Goal: Communication & Community: Answer question/provide support

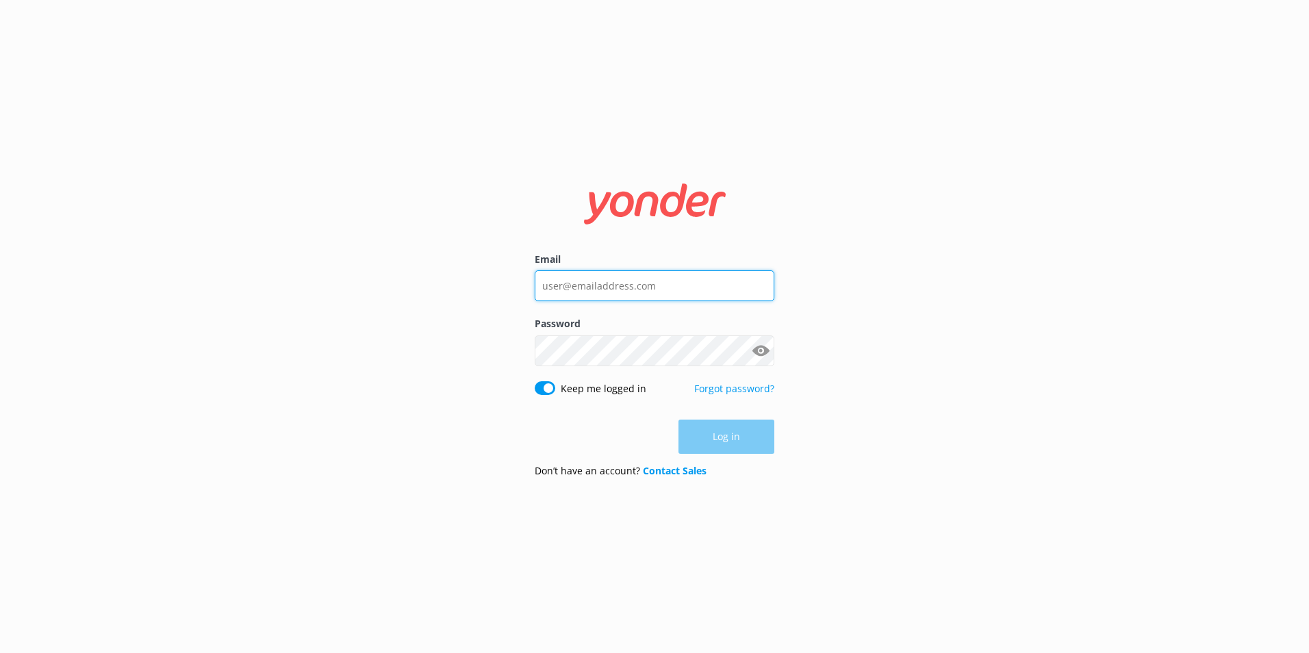
type input "[PERSON_NAME][EMAIL_ADDRESS][PERSON_NAME][DOMAIN_NAME]"
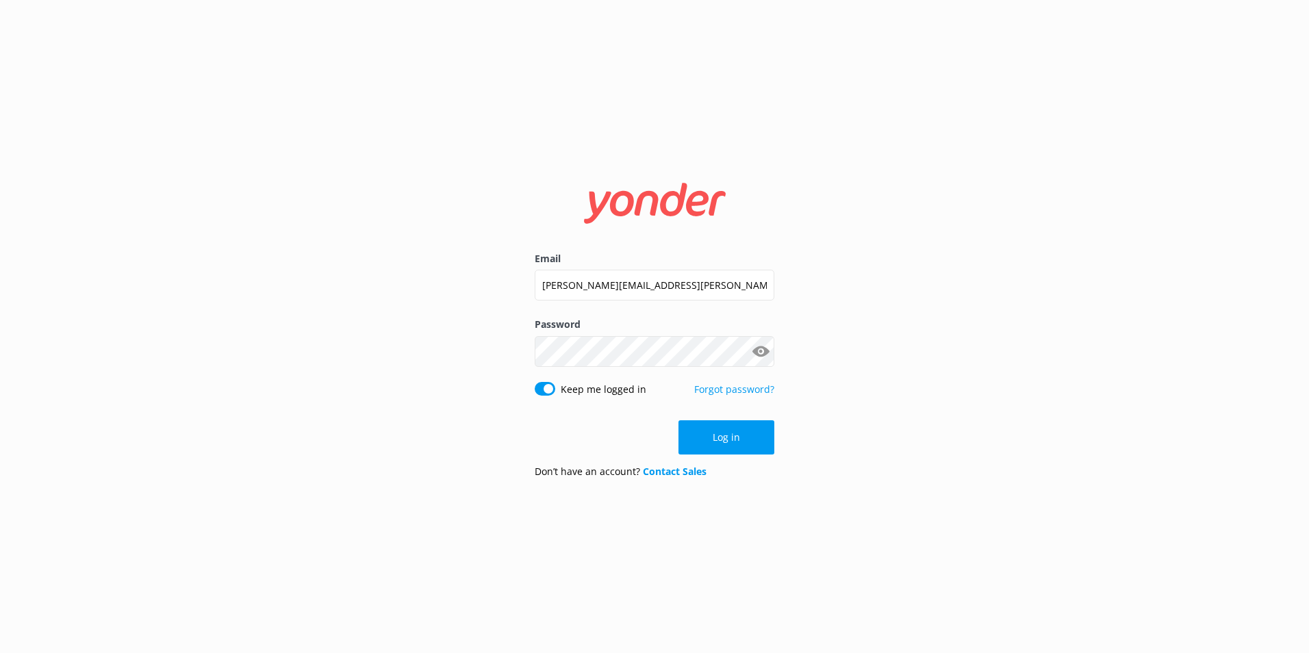
click at [913, 395] on div "Email [PERSON_NAME][EMAIL_ADDRESS][PERSON_NAME][DOMAIN_NAME] Password Show pass…" at bounding box center [654, 326] width 1309 height 653
click at [762, 439] on button "Log in" at bounding box center [727, 437] width 96 height 34
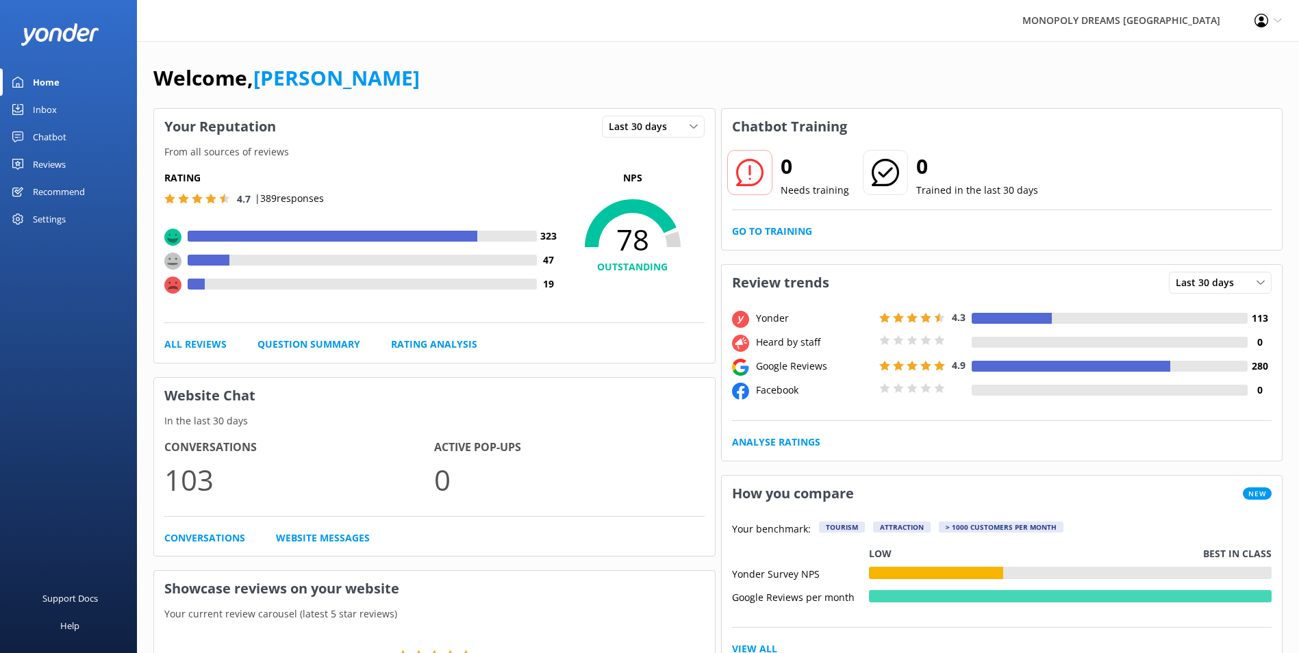
click at [77, 113] on link "Inbox" at bounding box center [68, 109] width 137 height 27
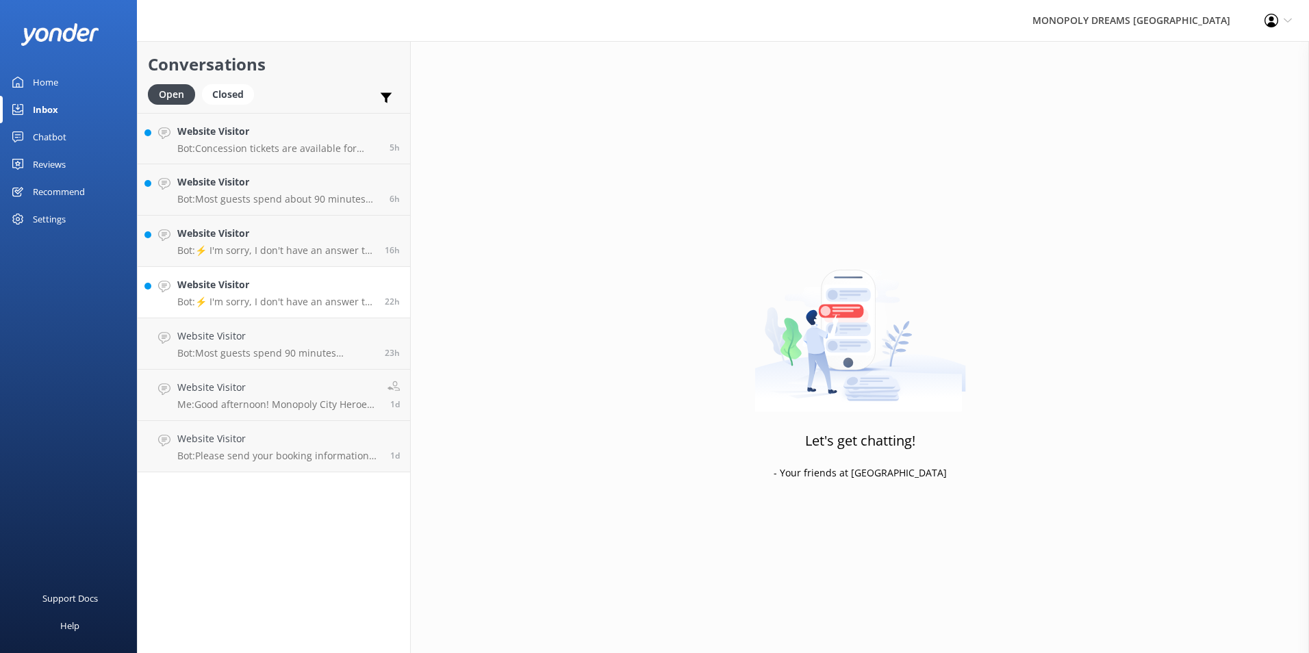
click at [263, 292] on h4 "Website Visitor" at bounding box center [275, 284] width 197 height 15
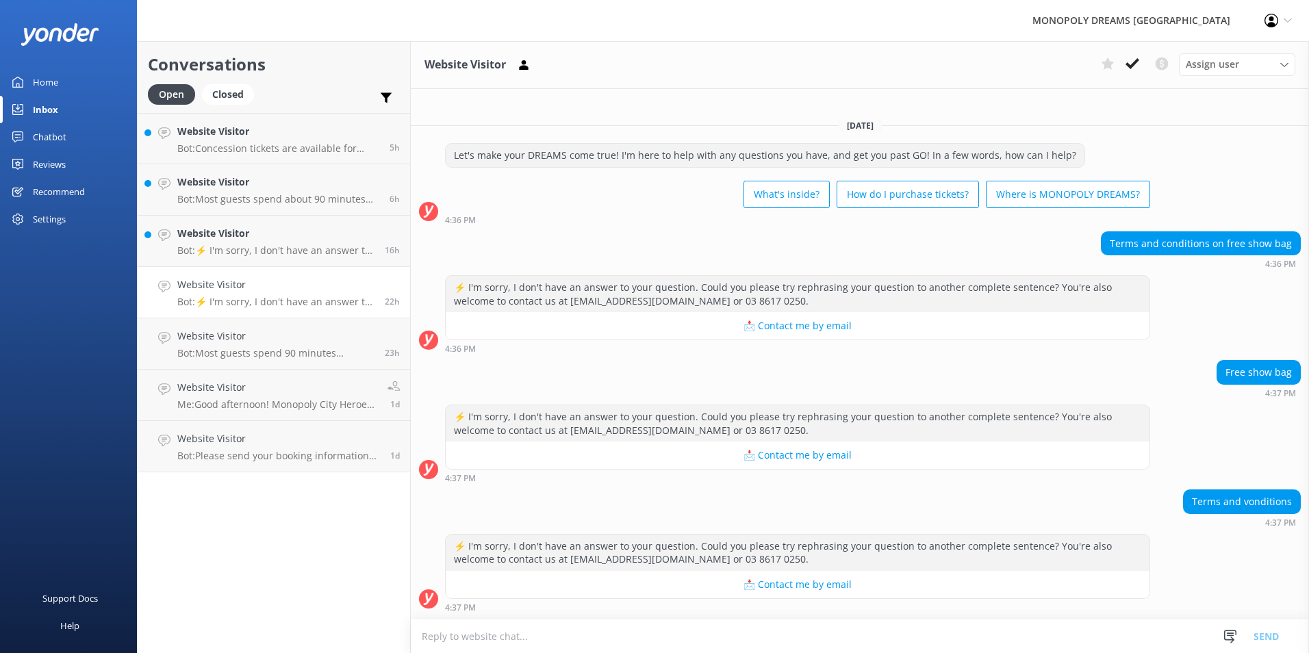
click at [950, 642] on textarea at bounding box center [860, 637] width 898 height 34
paste textarea "[URL][DOMAIN_NAME]"
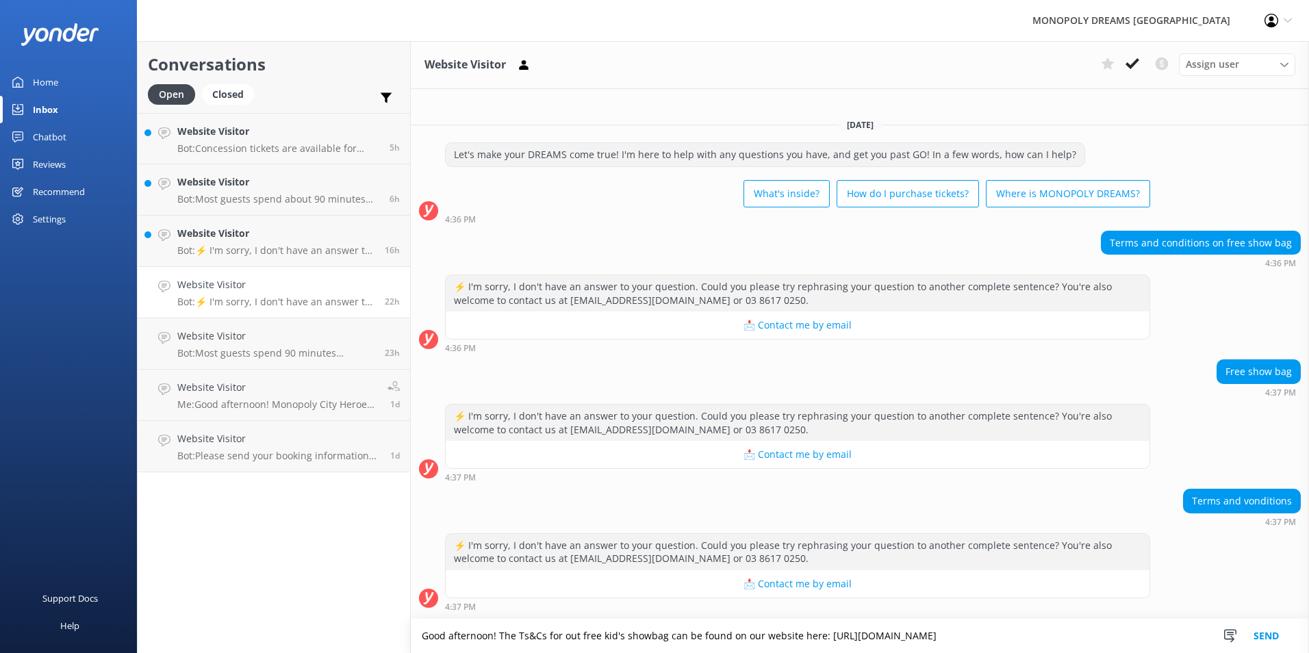
type textarea "Good afternoon! The Ts&Cs for out free kid's showbag can be found on our websit…"
click at [1270, 635] on button "Send" at bounding box center [1266, 636] width 51 height 34
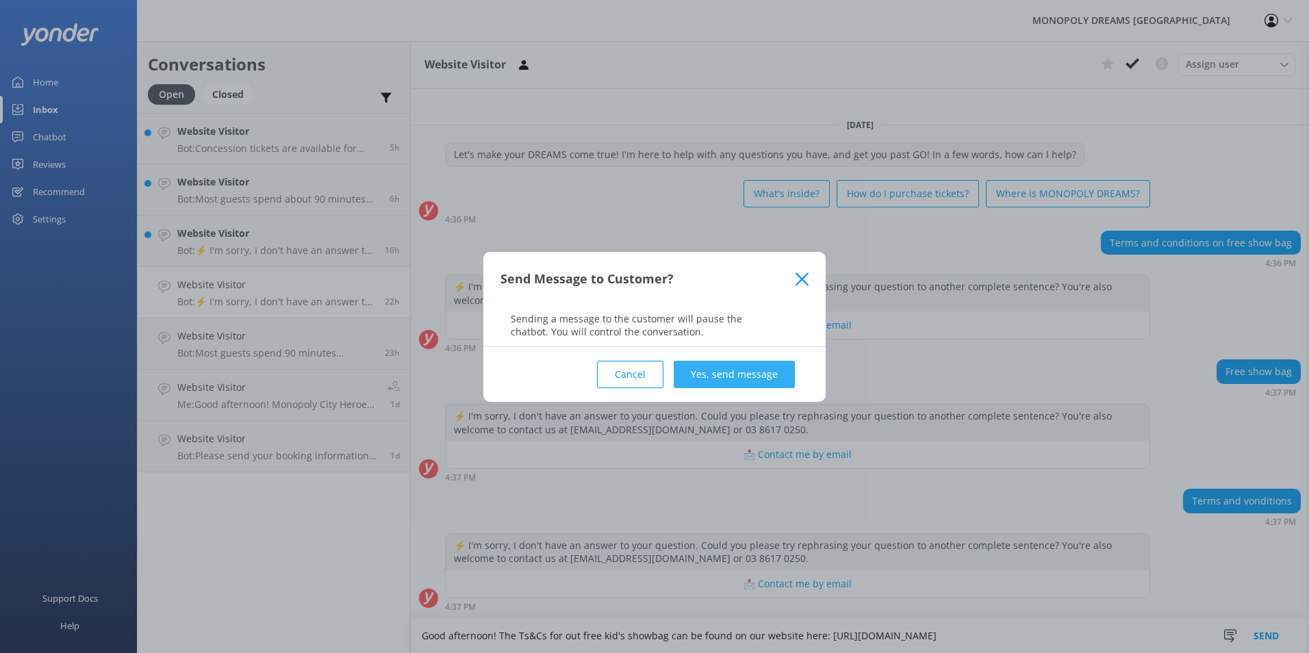
click at [734, 371] on button "Yes, send message" at bounding box center [734, 374] width 121 height 27
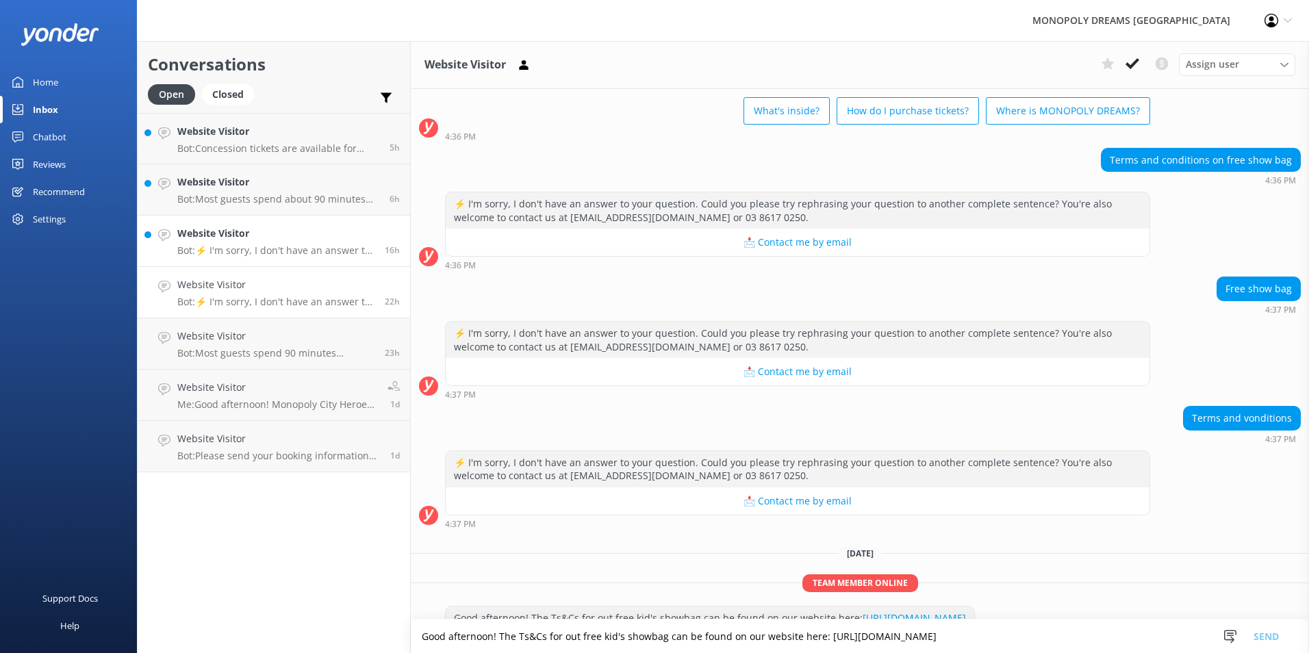
scroll to position [110, 0]
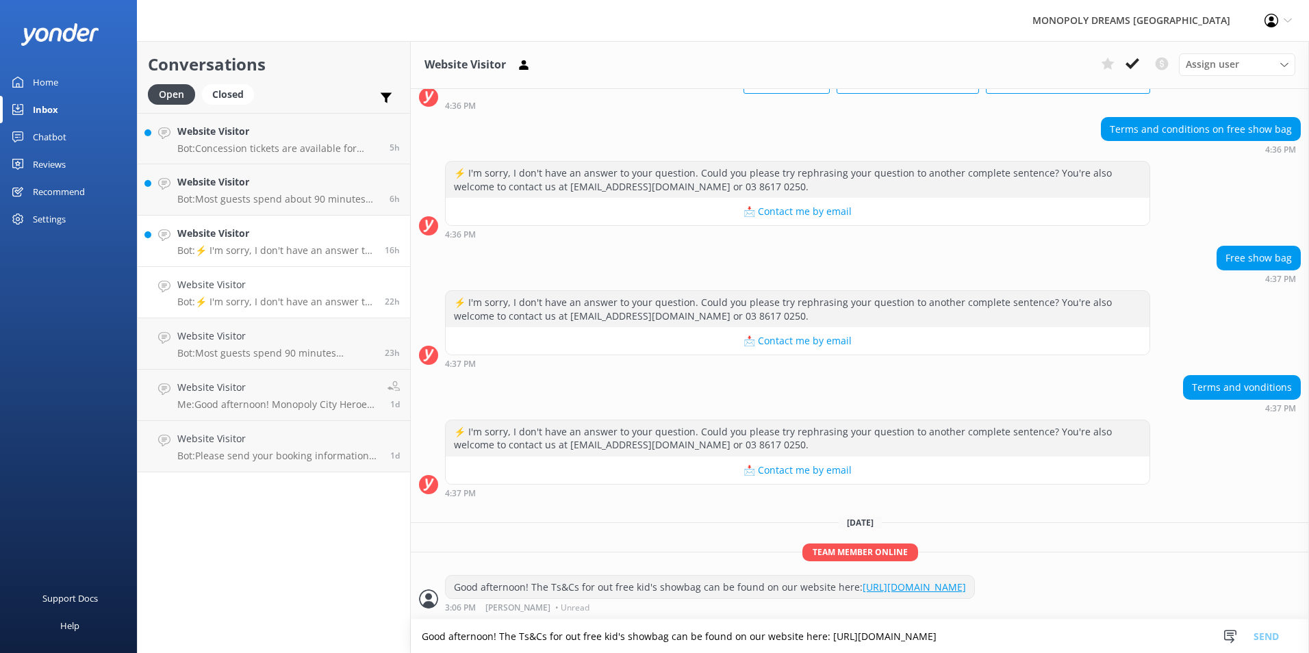
click at [280, 257] on link "Website Visitor Bot: ⚡ I'm sorry, I don't have an answer to your question. Coul…" at bounding box center [274, 241] width 273 height 51
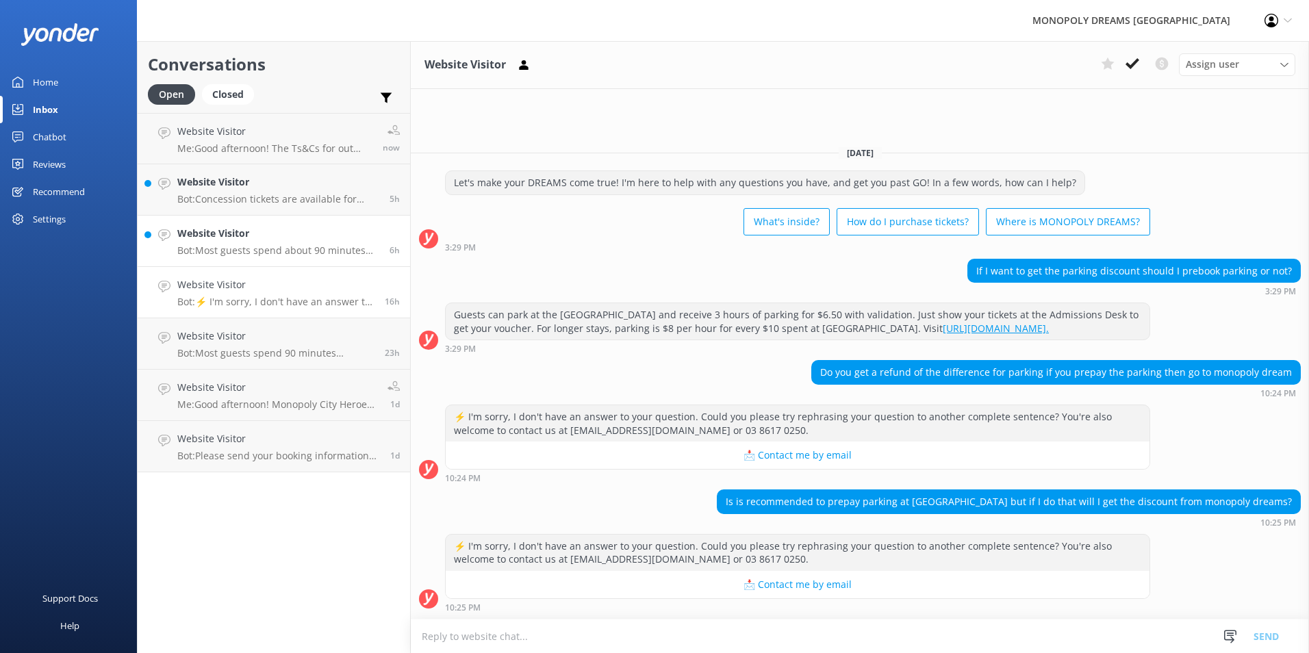
click at [294, 232] on h4 "Website Visitor" at bounding box center [278, 233] width 202 height 15
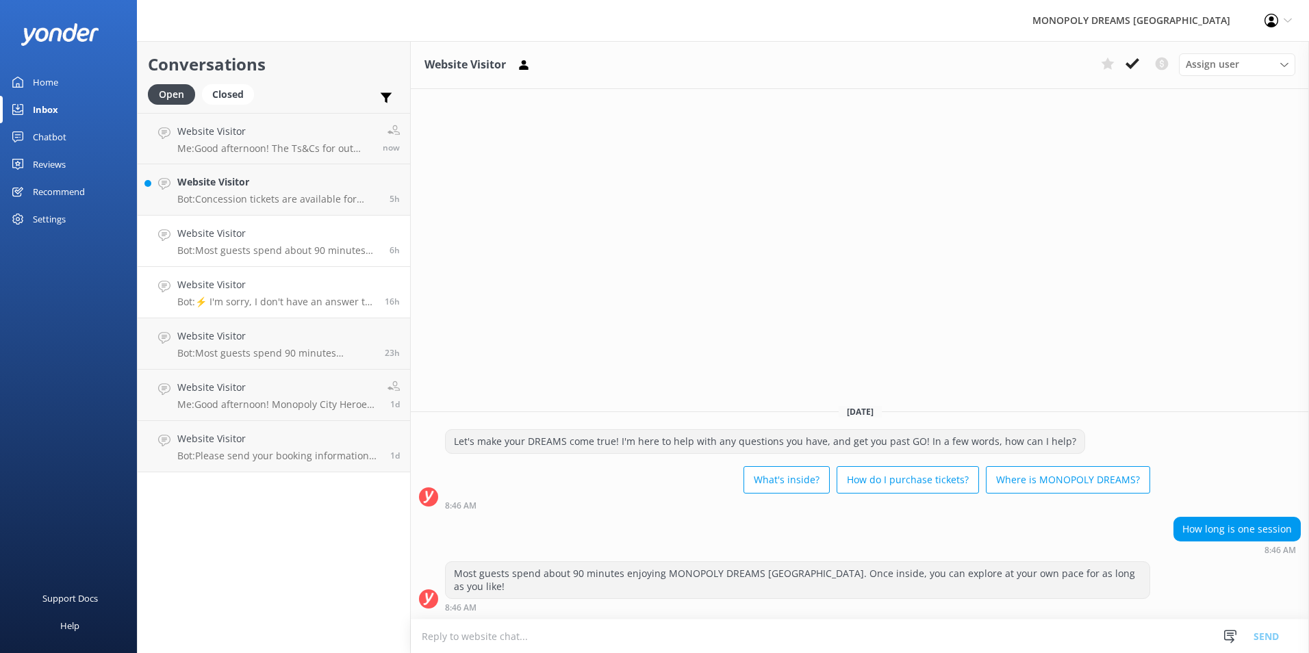
click at [313, 298] on p "Bot: ⚡ I'm sorry, I don't have an answer to your question. Could you please try…" at bounding box center [275, 302] width 197 height 12
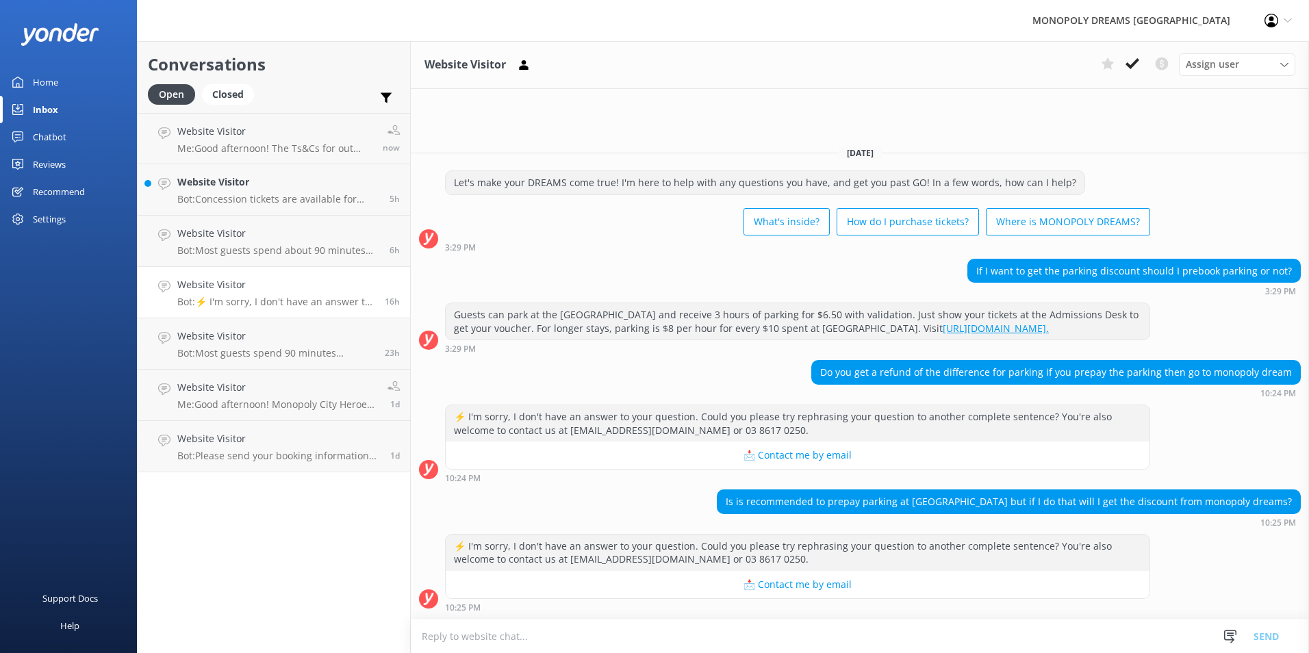
click at [1028, 631] on textarea at bounding box center [860, 637] width 898 height 34
click at [283, 249] on p "Bot: Most guests spend about 90 minutes enjoying MONOPOLY DREAMS [GEOGRAPHIC_DA…" at bounding box center [278, 250] width 202 height 12
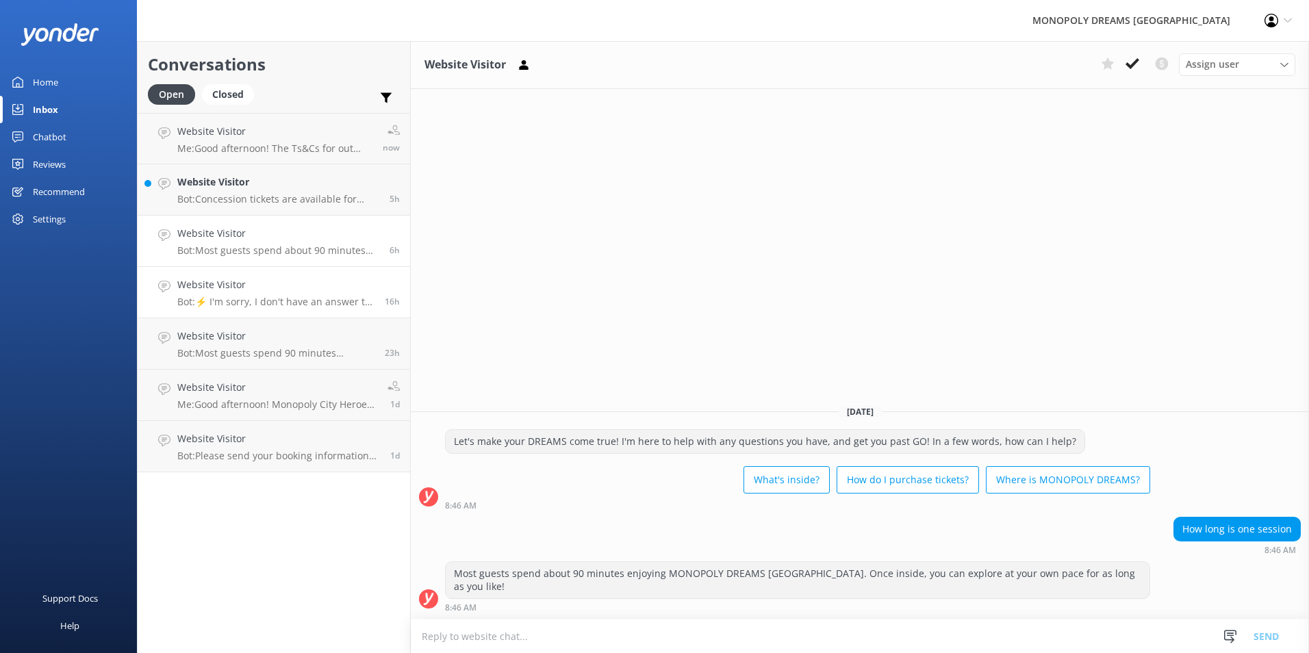
click at [271, 301] on p "Bot: ⚡ I'm sorry, I don't have an answer to your question. Could you please try…" at bounding box center [275, 302] width 197 height 12
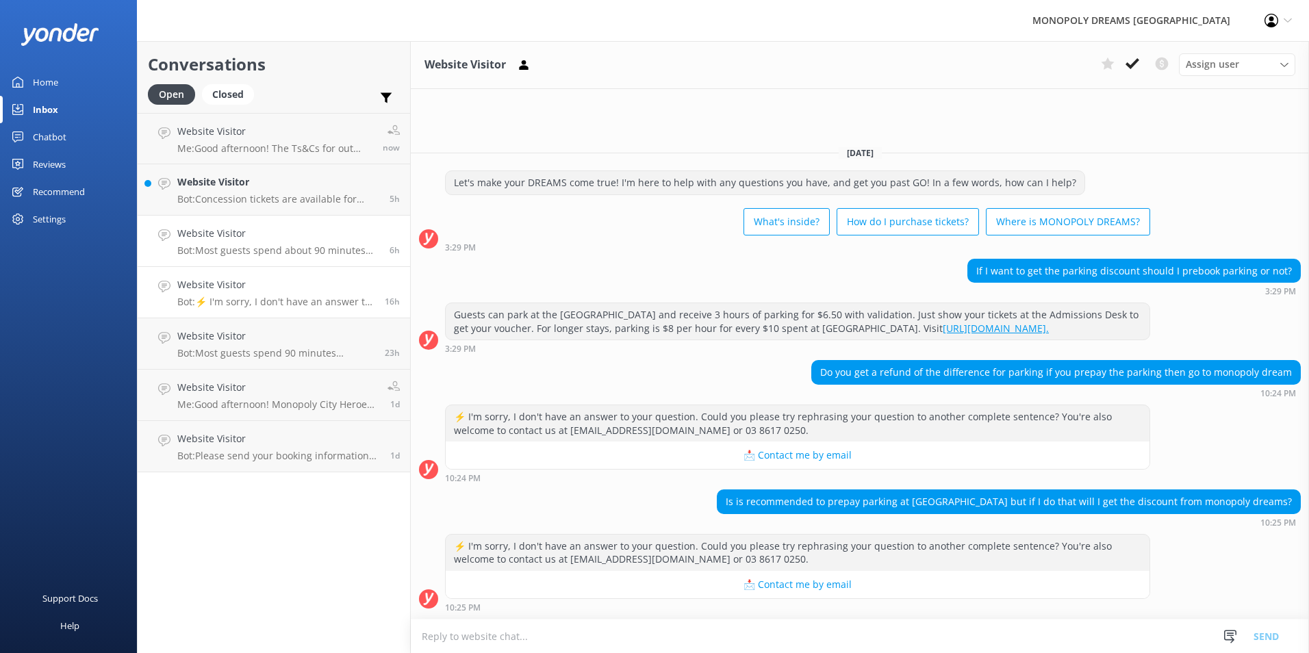
click at [275, 226] on h4 "Website Visitor" at bounding box center [278, 233] width 202 height 15
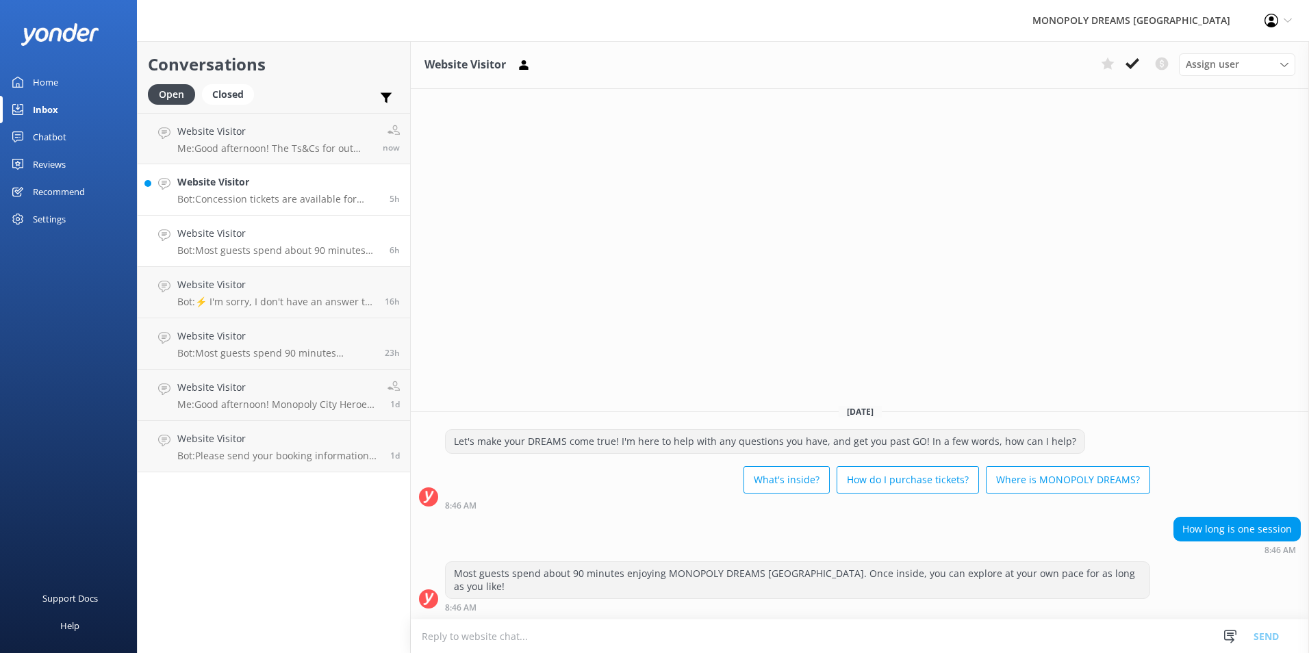
click at [259, 203] on p "Bot: Concession tickets are available for Health Care, Pension, Carers, Veteran…" at bounding box center [278, 199] width 202 height 12
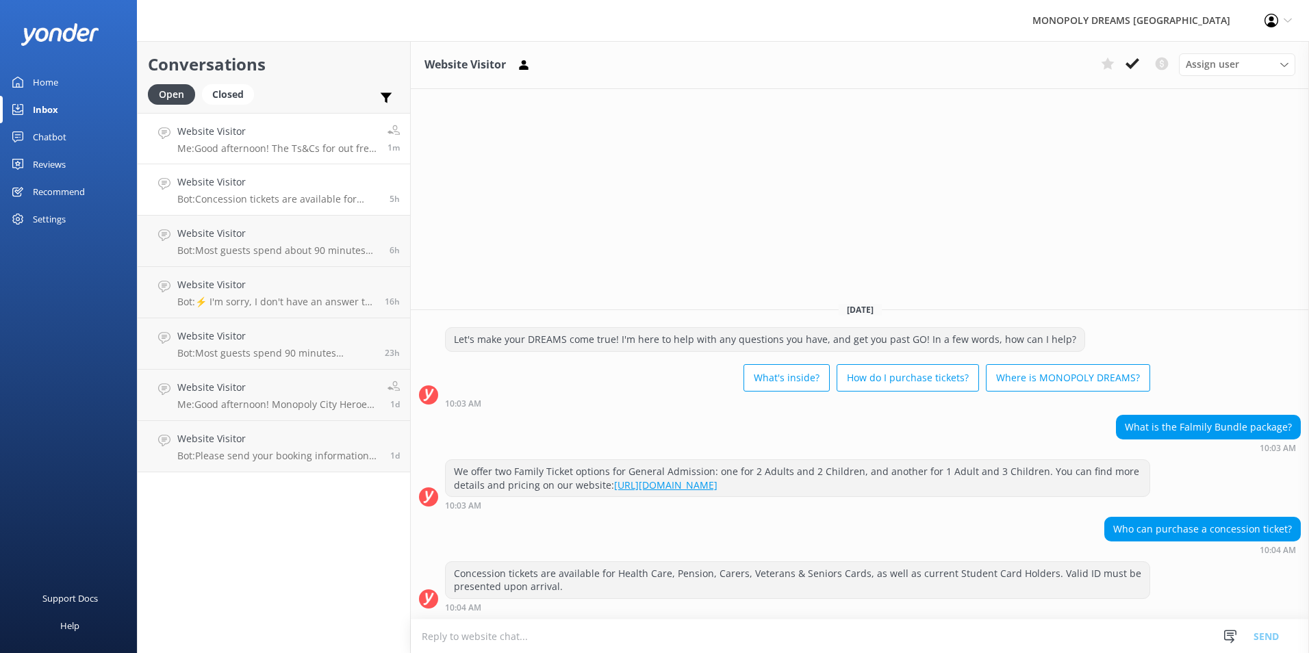
click at [294, 143] on p "Me: Good afternoon! The Ts&Cs for out free kid's showbag can be found on our we…" at bounding box center [277, 148] width 200 height 12
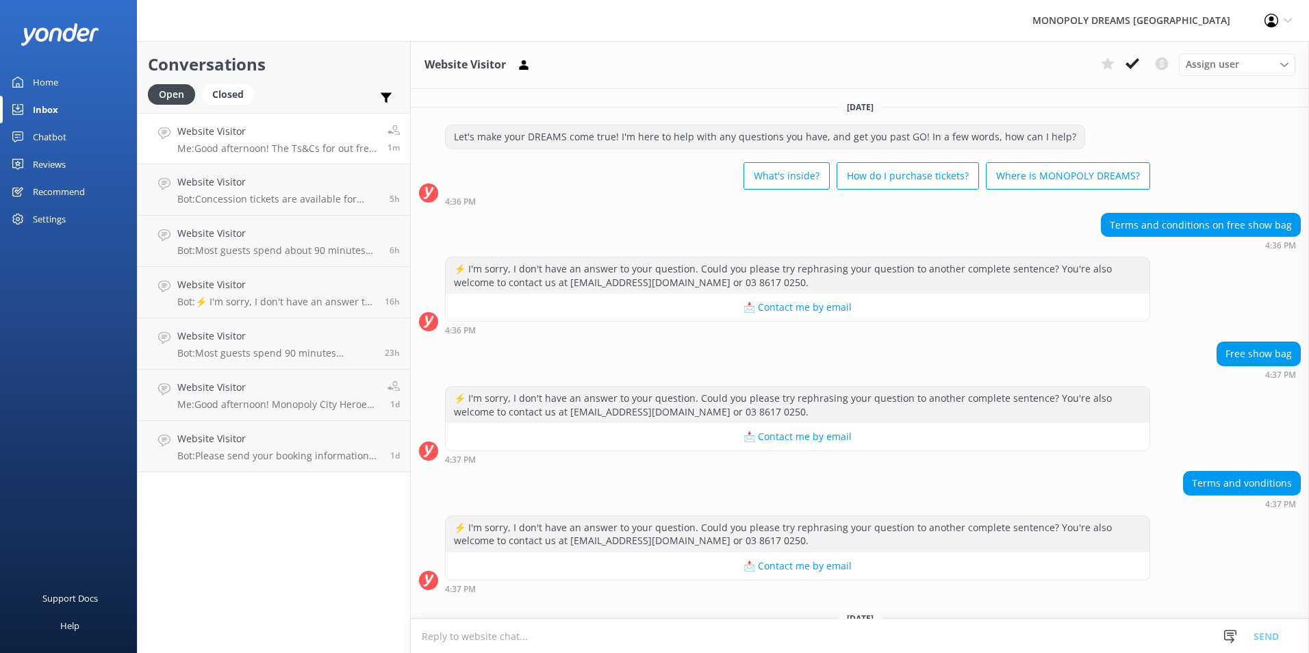
click at [55, 79] on div "Home" at bounding box center [45, 81] width 25 height 27
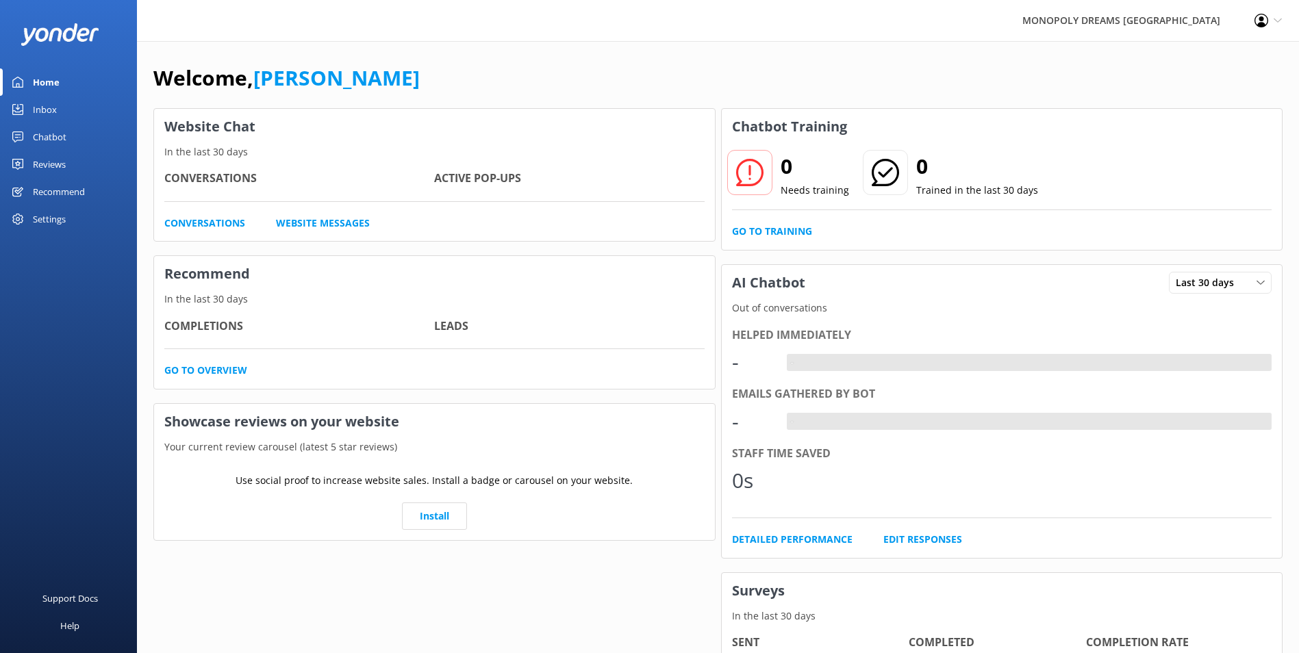
click at [49, 112] on div "Inbox" at bounding box center [45, 109] width 24 height 27
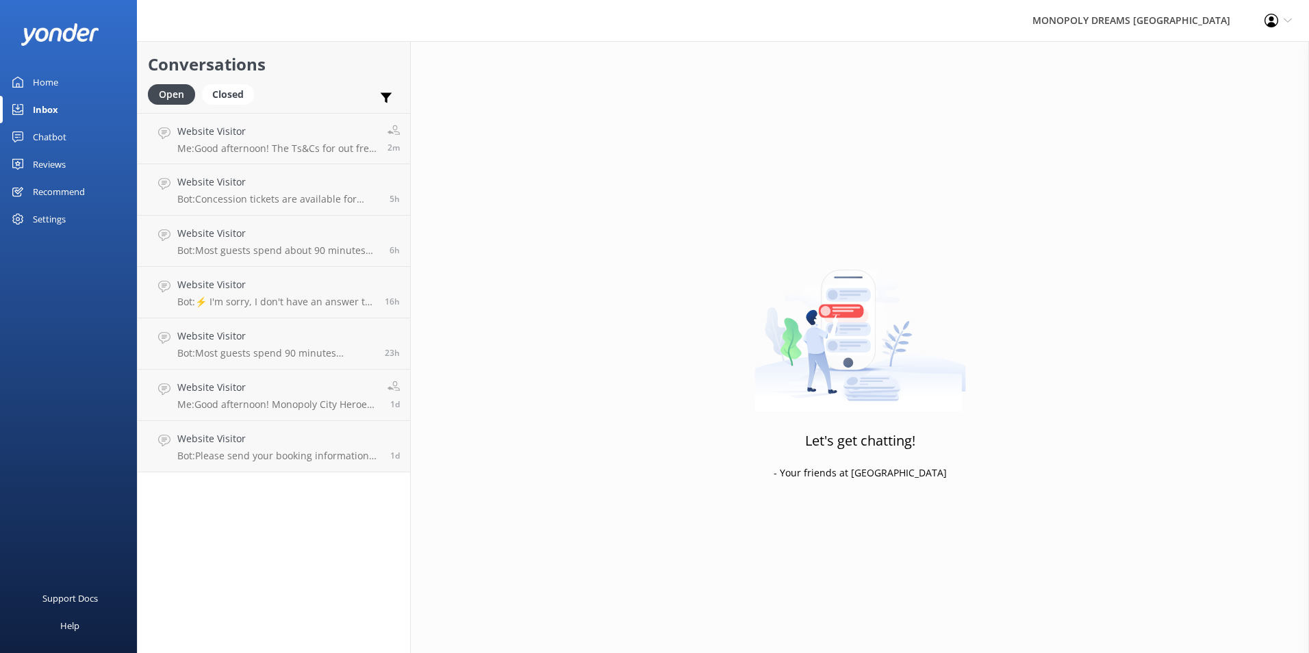
click at [73, 81] on link "Home" at bounding box center [68, 81] width 137 height 27
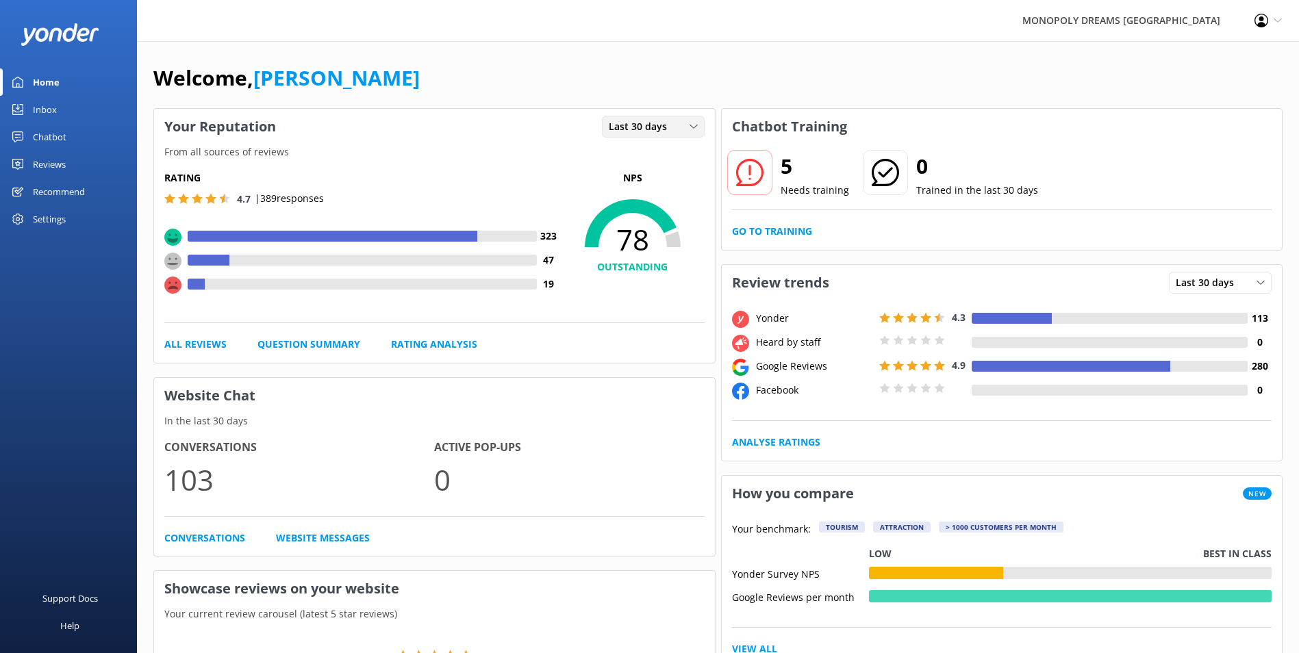
click at [684, 123] on div "Last 30 days" at bounding box center [653, 126] width 96 height 15
click at [653, 181] on div "Last 30 days" at bounding box center [633, 183] width 49 height 14
click at [45, 160] on div "Reviews" at bounding box center [49, 164] width 33 height 27
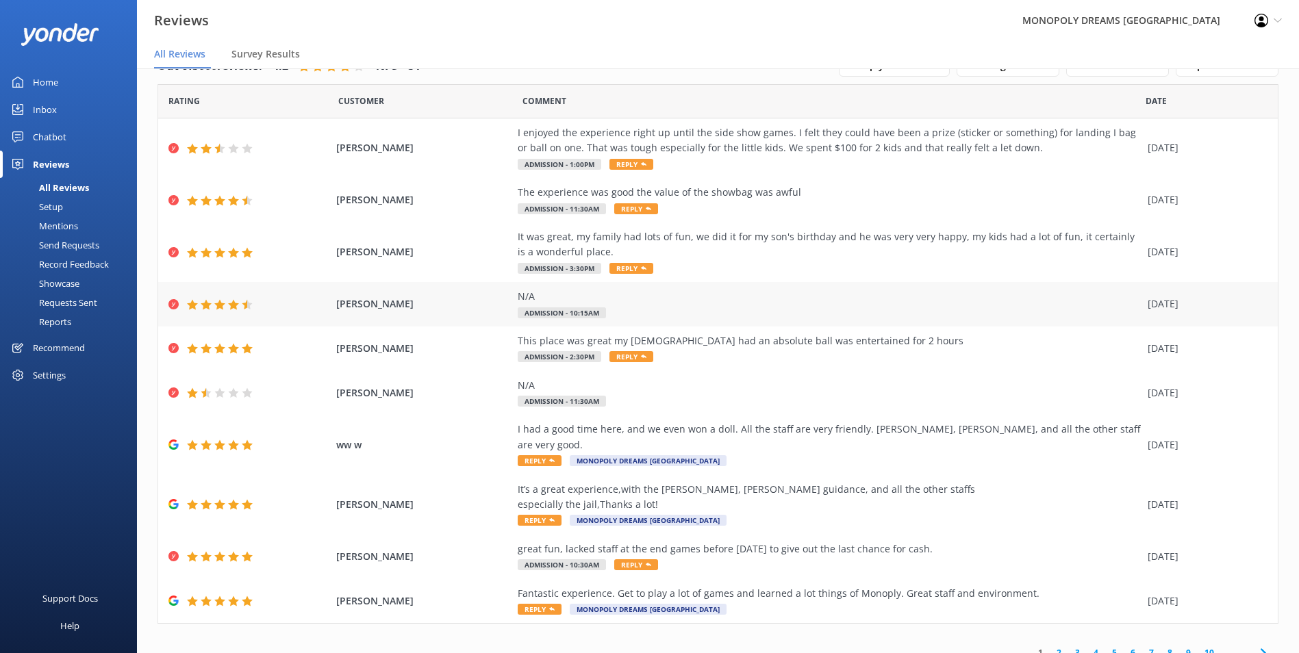
scroll to position [27, 0]
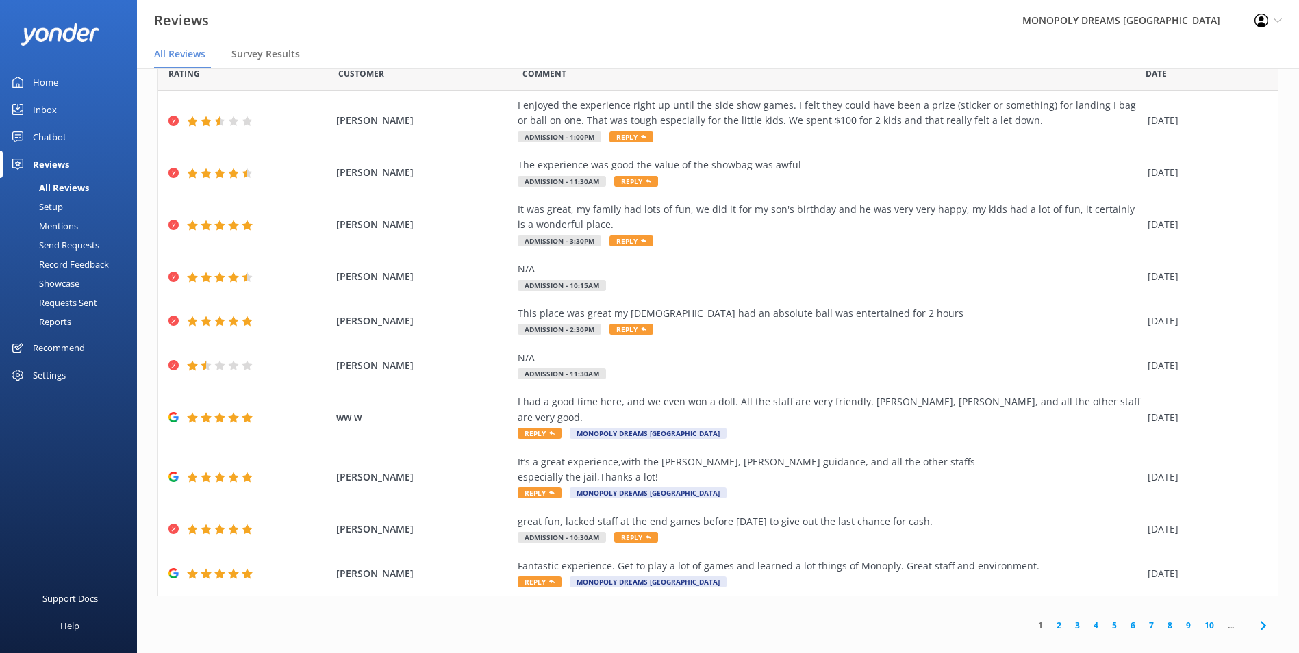
click at [63, 75] on link "Home" at bounding box center [68, 81] width 137 height 27
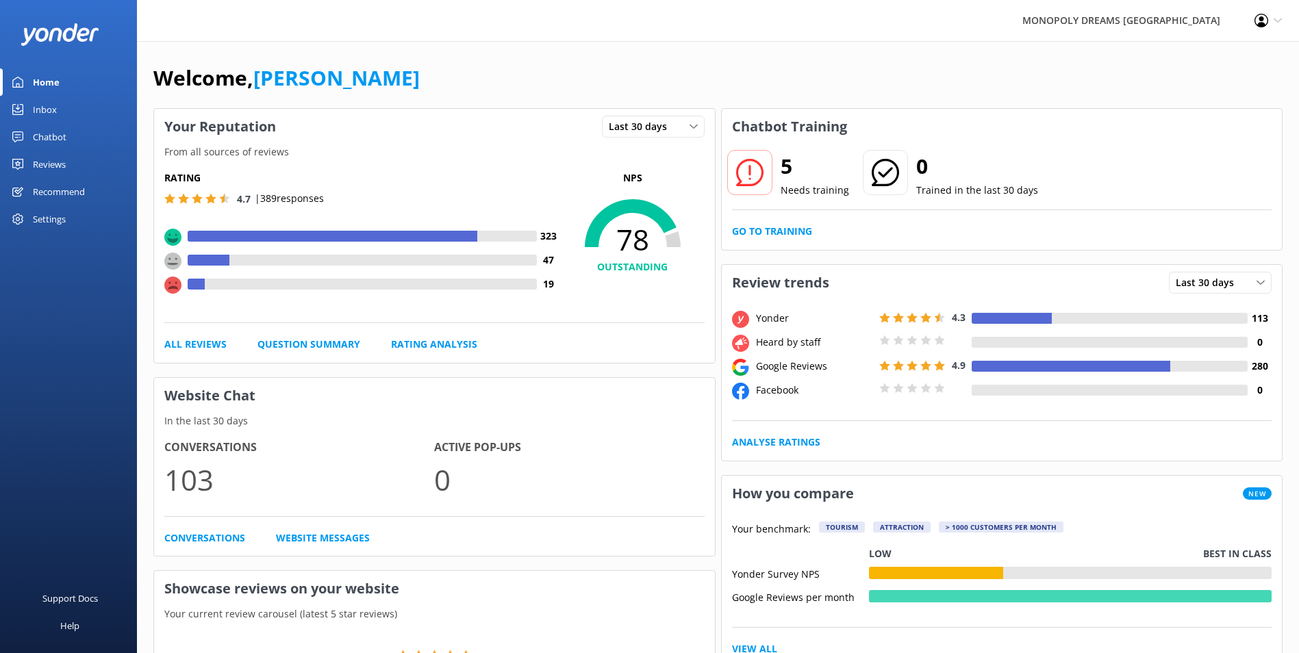
click at [57, 108] on link "Inbox" at bounding box center [68, 109] width 137 height 27
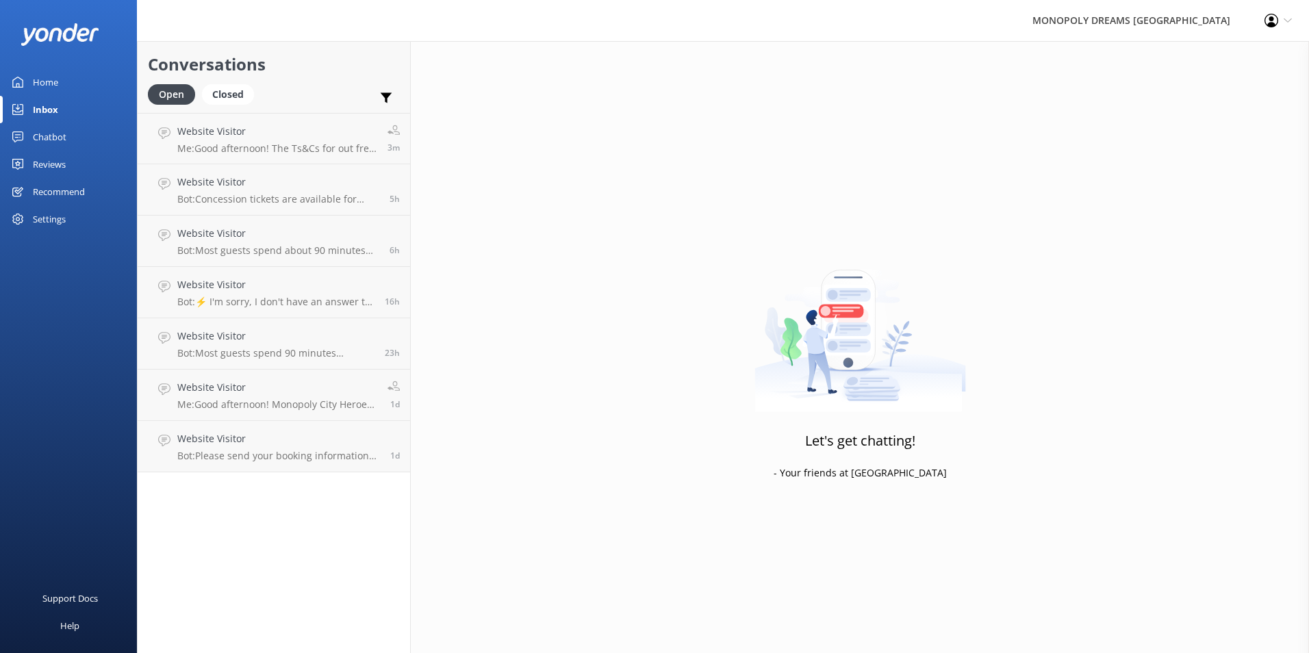
click at [310, 481] on div "Conversations Open Closed Important Converted Assigned to me Unassigned Website…" at bounding box center [274, 347] width 274 height 612
click at [320, 463] on link "Website Visitor Bot: Please send your booking information to [EMAIL_ADDRESS][DO…" at bounding box center [274, 446] width 273 height 51
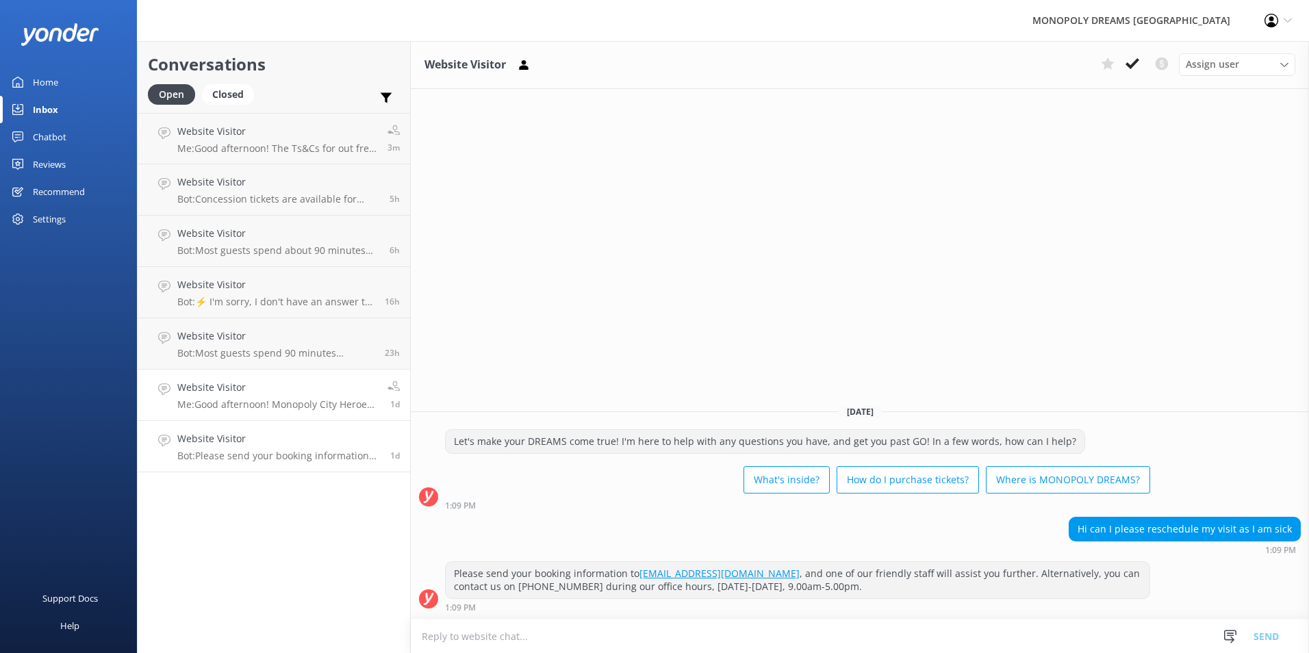
click at [268, 394] on h4 "Website Visitor" at bounding box center [277, 387] width 200 height 15
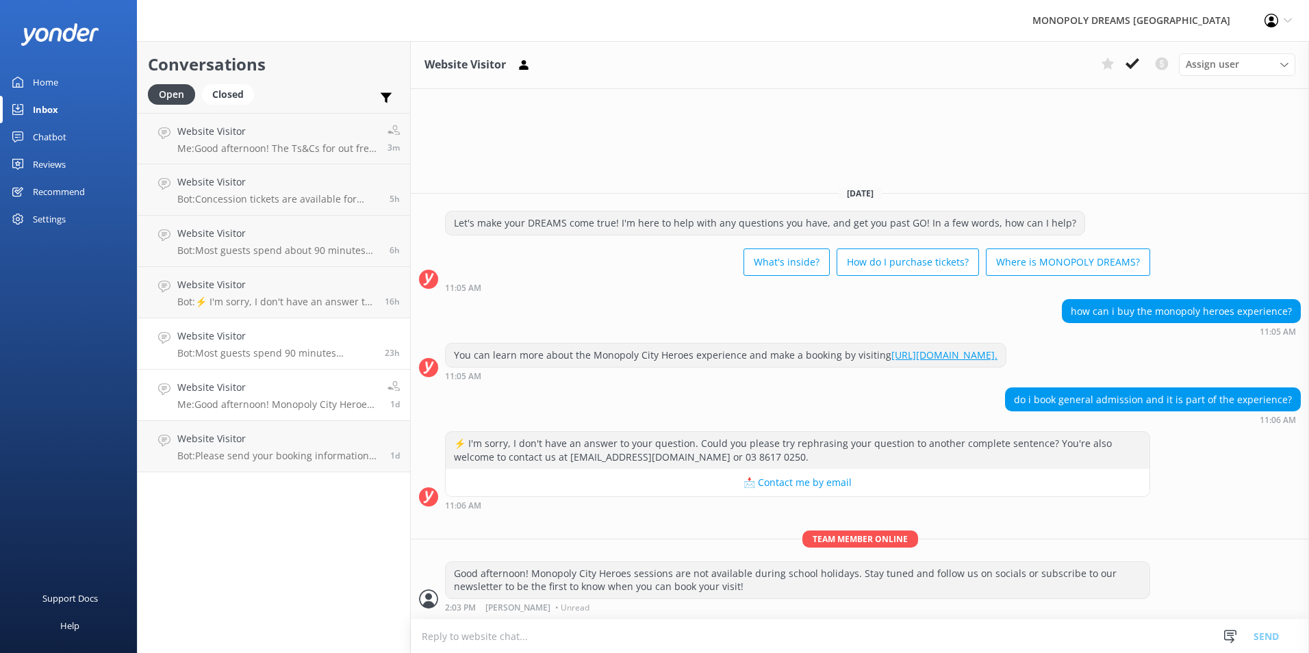
click at [289, 354] on p "Bot: Most guests spend 90 minutes enjoying MONOPOLY DREAMS [GEOGRAPHIC_DATA]. O…" at bounding box center [275, 353] width 197 height 12
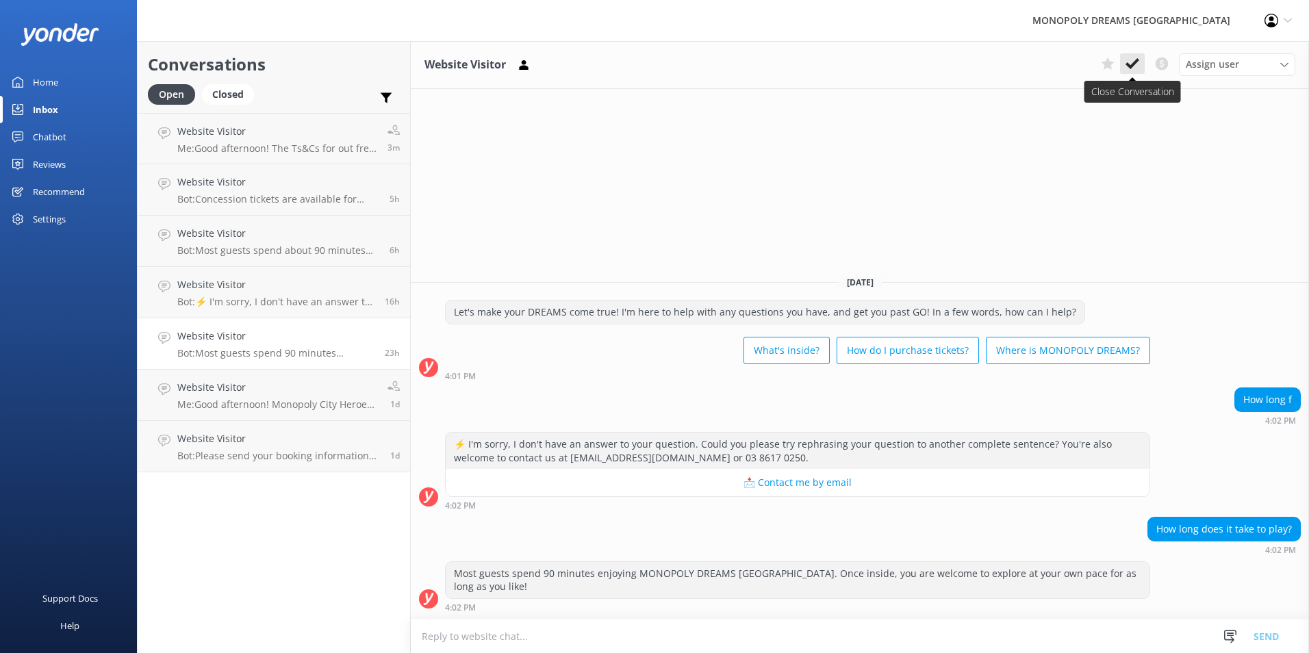
click at [1142, 65] on button at bounding box center [1132, 63] width 25 height 21
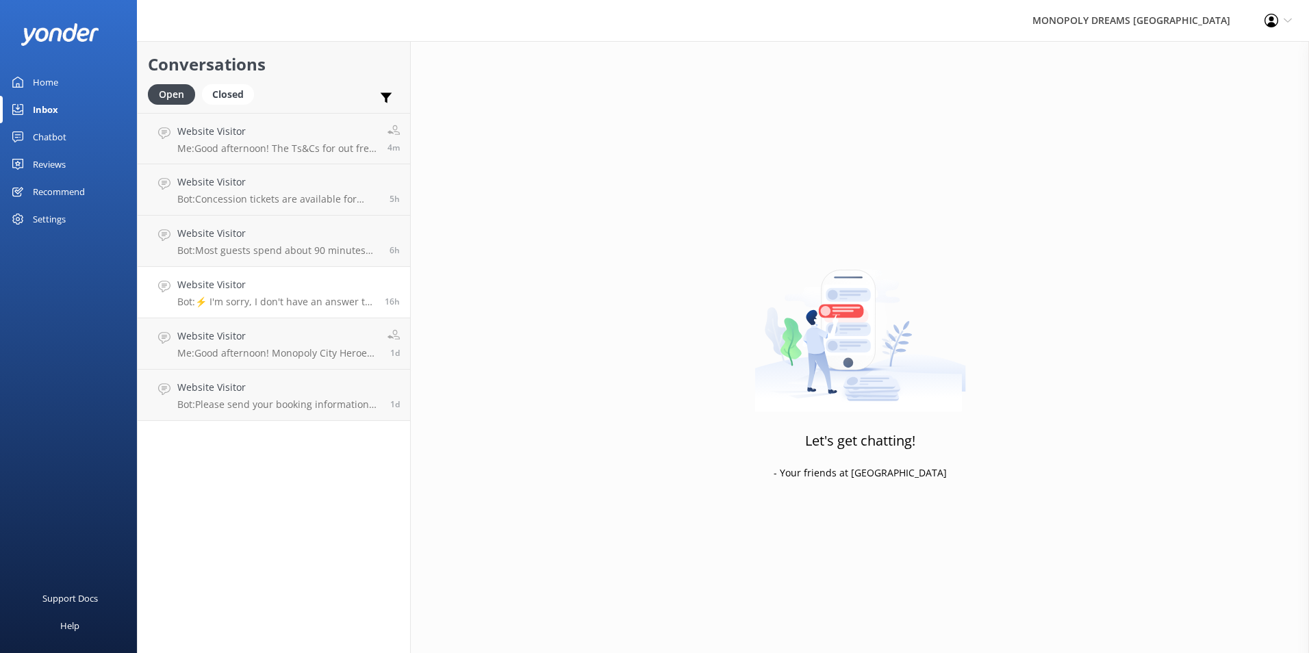
click at [295, 270] on link "Website Visitor Bot: ⚡ I'm sorry, I don't have an answer to your question. Coul…" at bounding box center [274, 292] width 273 height 51
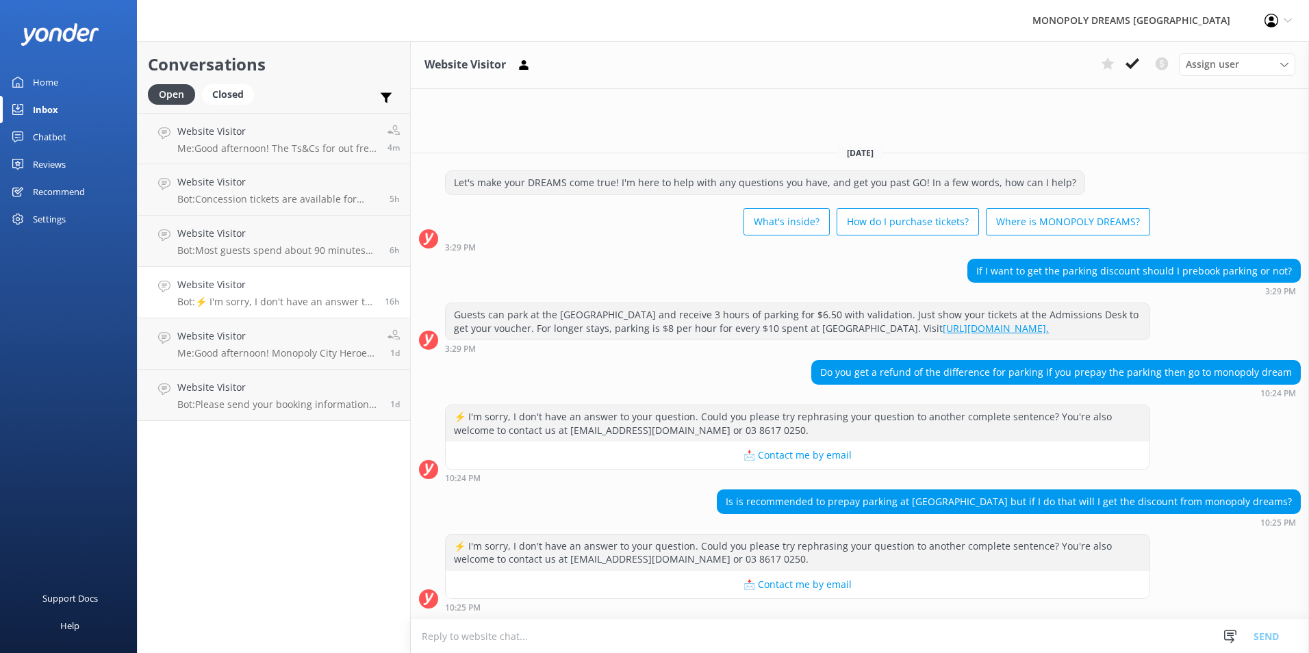
click at [881, 638] on textarea at bounding box center [860, 637] width 898 height 34
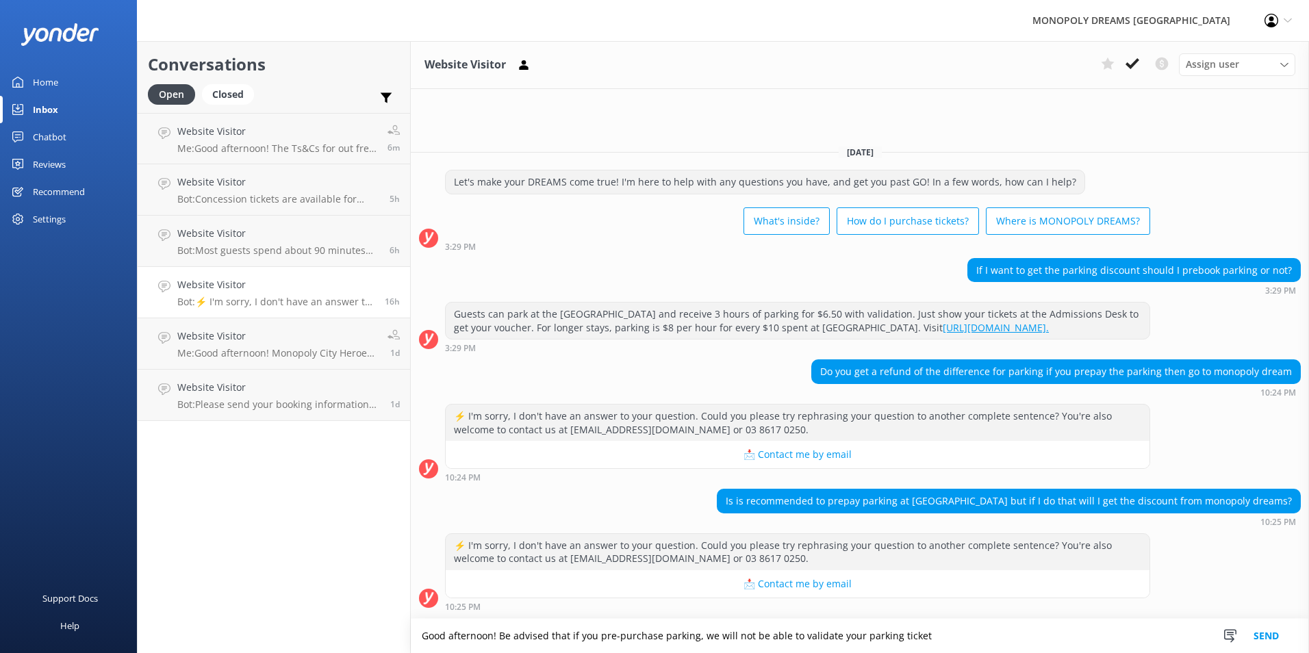
click at [713, 364] on div "Do you get a refund of the difference for parking if you prepay the parking the…" at bounding box center [860, 379] width 898 height 38
click at [920, 640] on textarea "Good afternoon! Be advised that if you pre-purchase parking, we will not be abl…" at bounding box center [860, 636] width 898 height 34
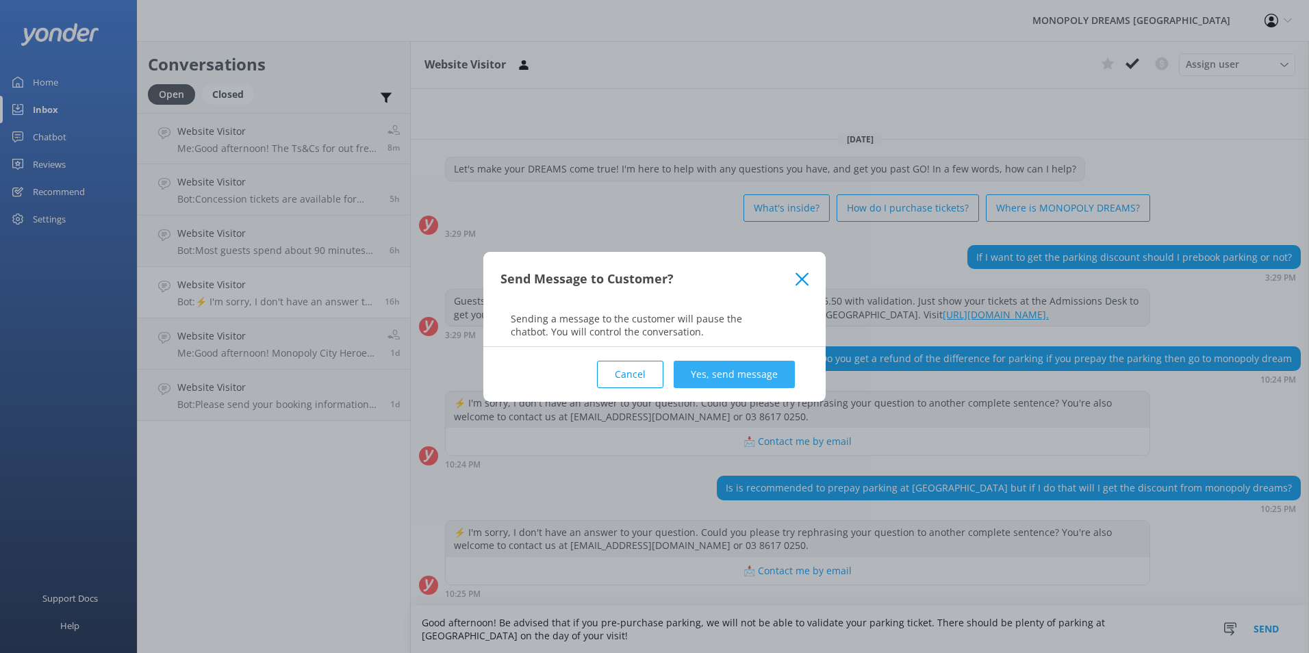
type textarea "Good afternoon! Be advised that if you pre-purchase parking, we will not be abl…"
click at [783, 370] on button "Yes, send message" at bounding box center [734, 374] width 121 height 27
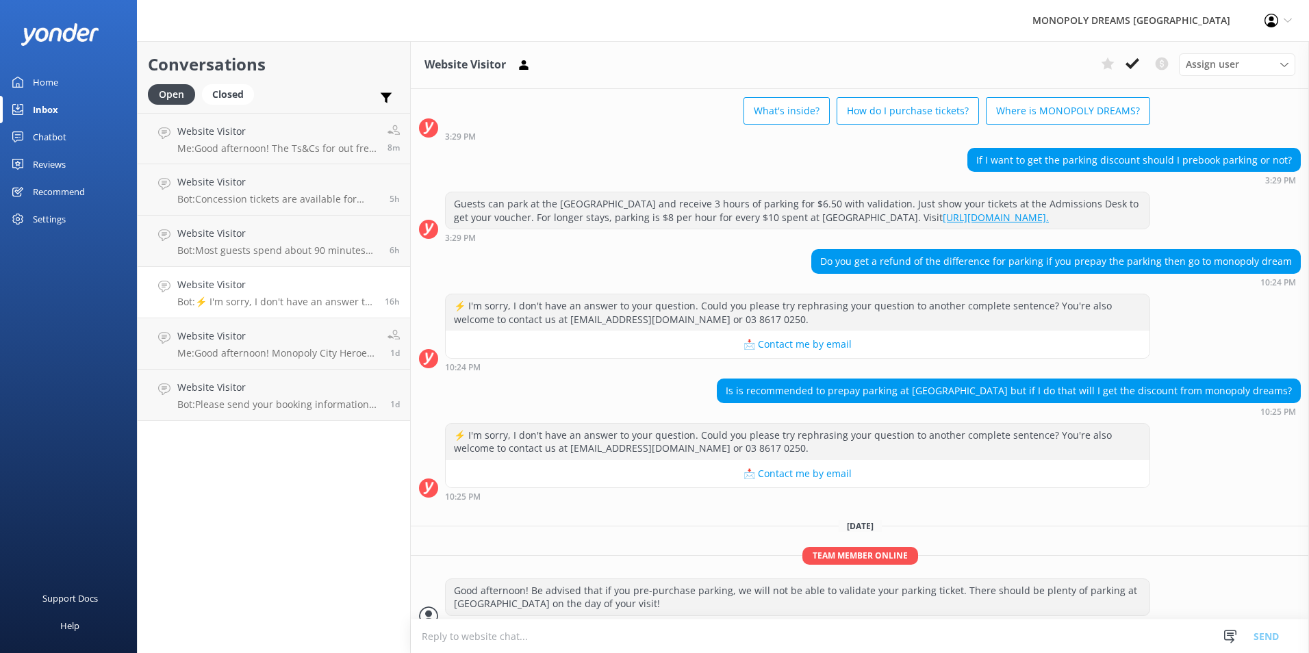
scroll to position [95, 0]
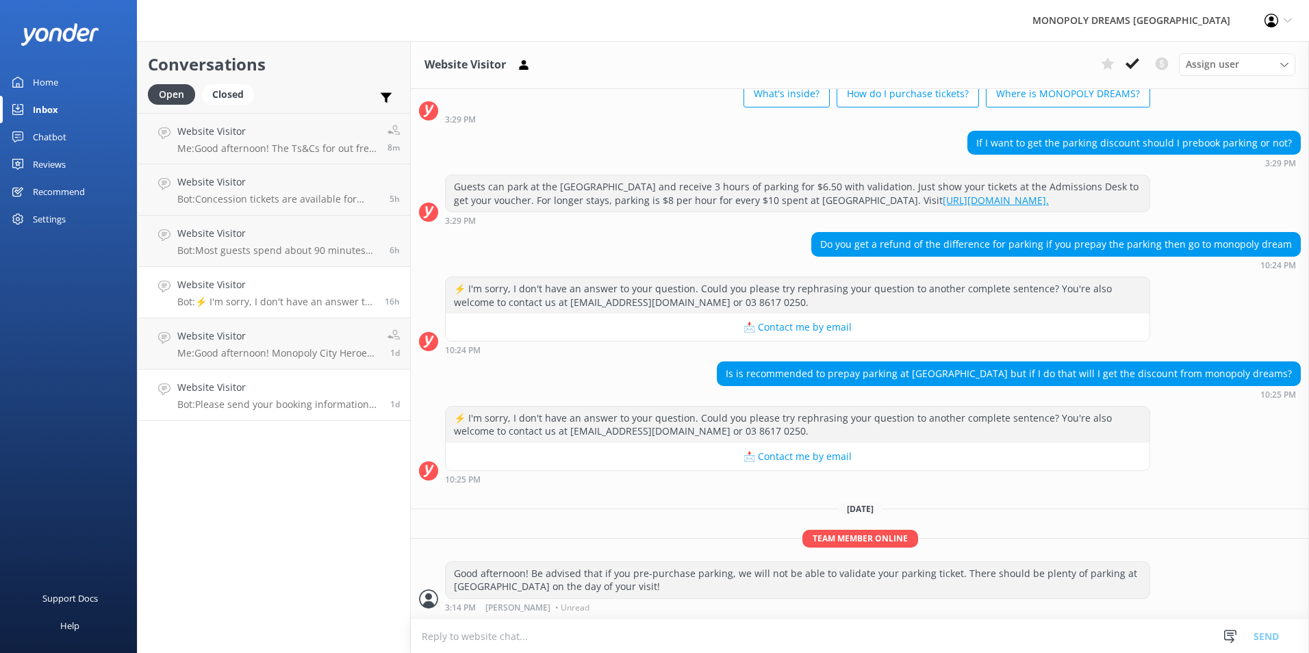
click at [304, 415] on link "Website Visitor Bot: Please send your booking information to [EMAIL_ADDRESS][DO…" at bounding box center [274, 395] width 273 height 51
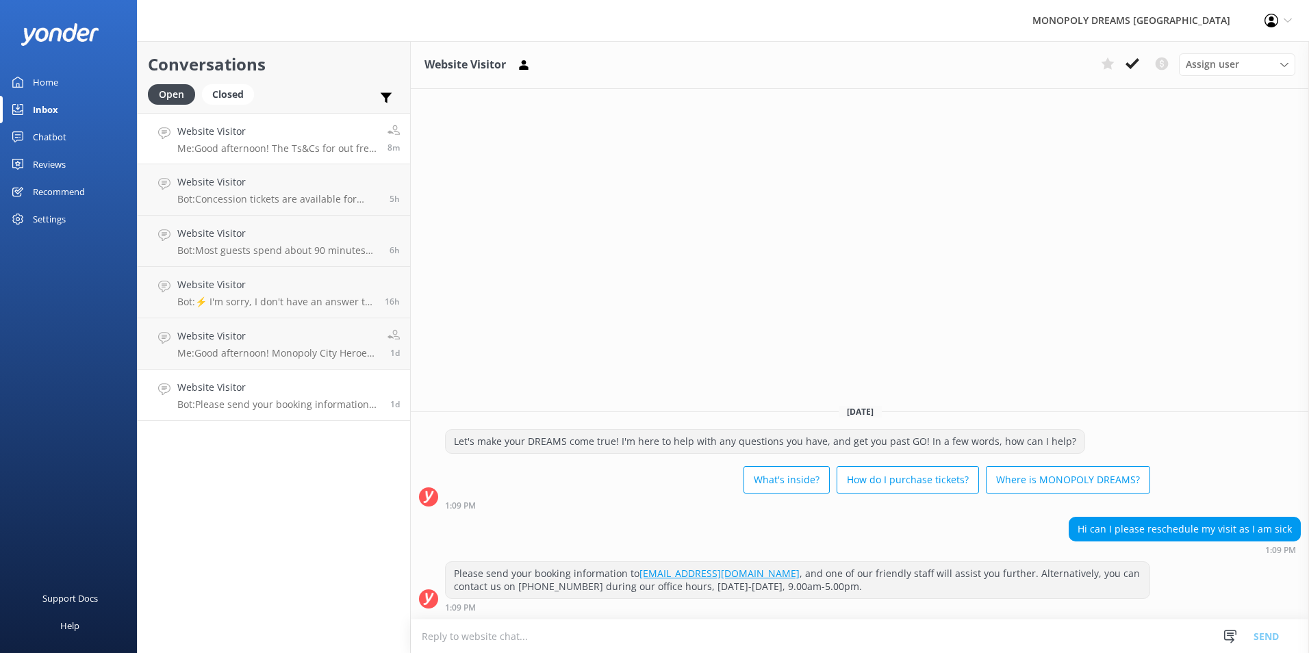
click at [299, 140] on div "Website Visitor Me: Good afternoon! The Ts&Cs for out free kid's showbag can be…" at bounding box center [277, 138] width 200 height 29
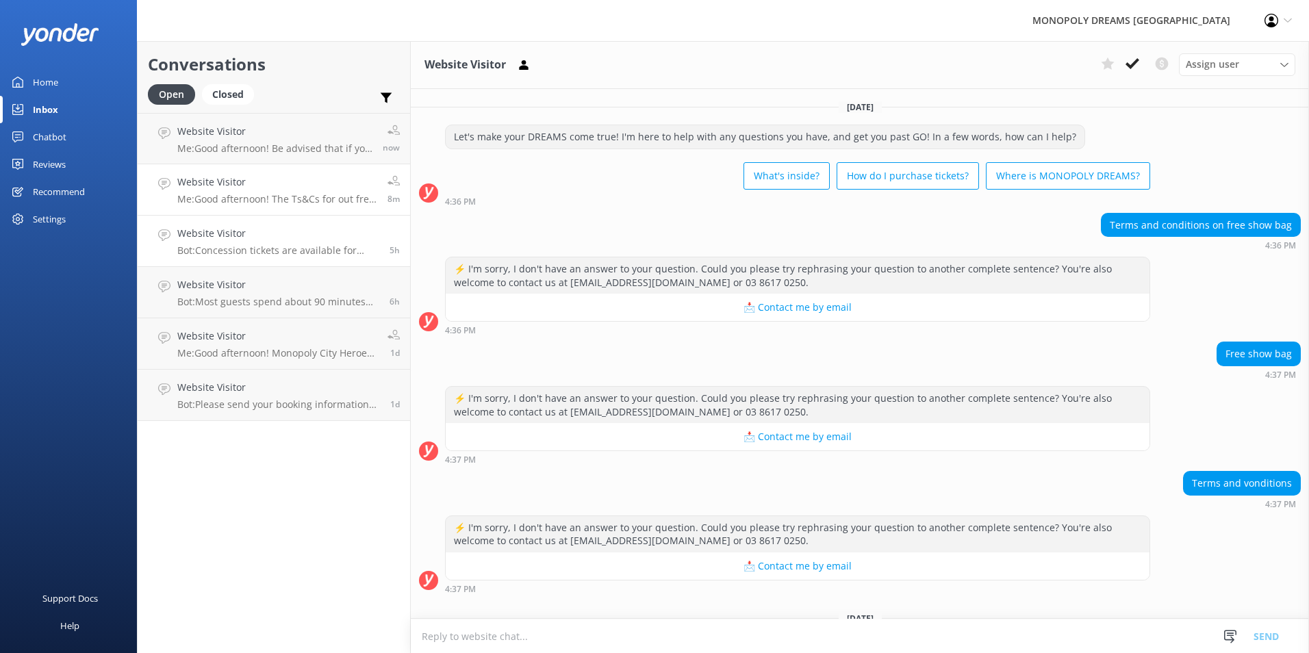
click at [299, 234] on h4 "Website Visitor" at bounding box center [278, 233] width 202 height 15
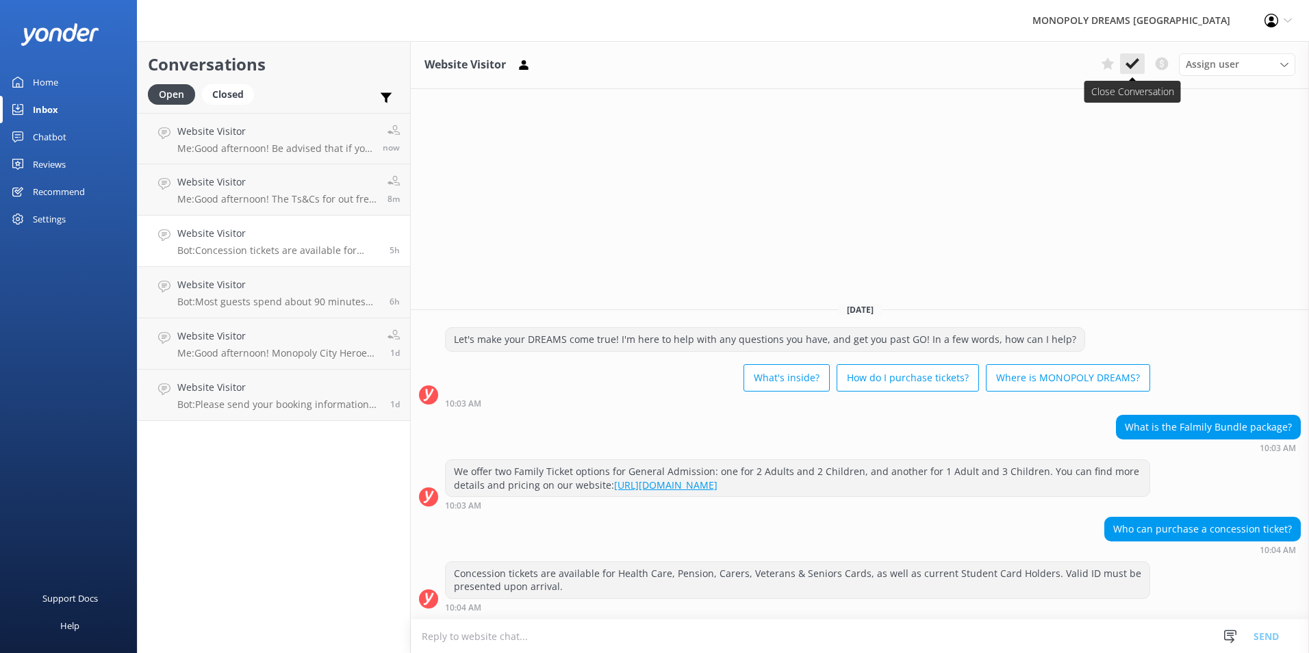
click at [1138, 64] on icon at bounding box center [1133, 64] width 14 height 14
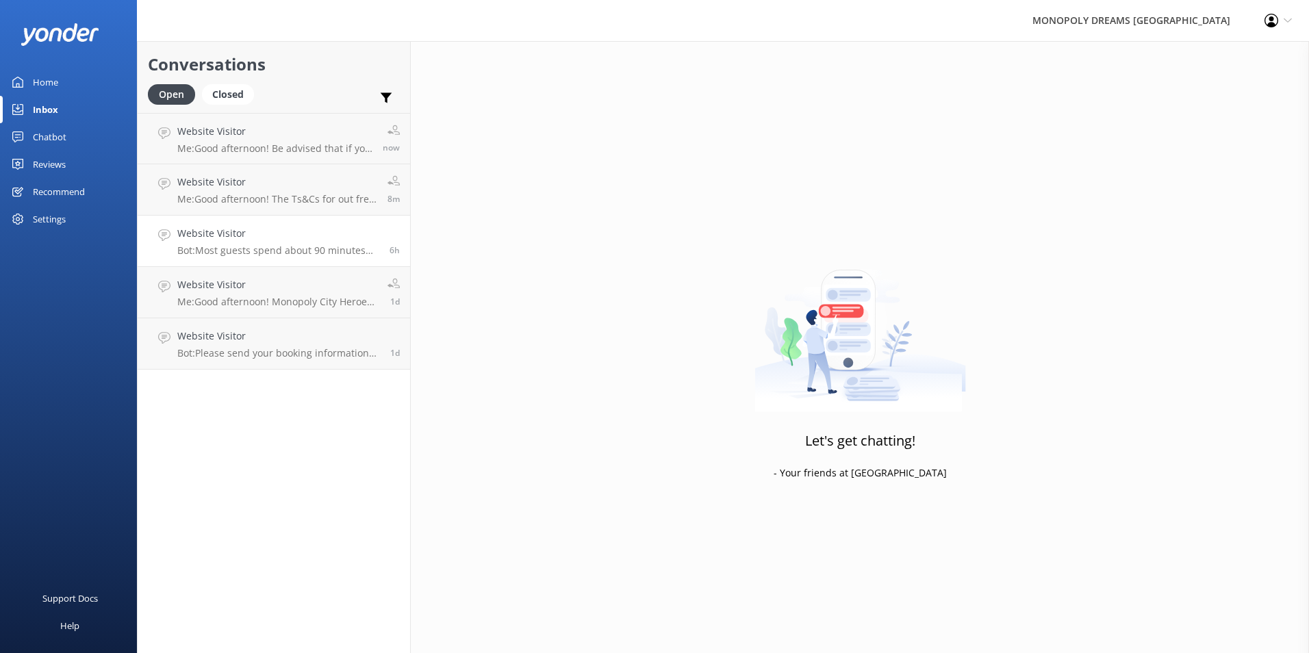
drag, startPoint x: 366, startPoint y: 226, endPoint x: 360, endPoint y: 235, distance: 10.8
click at [366, 225] on link "Website Visitor Bot: Most guests spend about 90 minutes enjoying MONOPOLY DREAM…" at bounding box center [274, 241] width 273 height 51
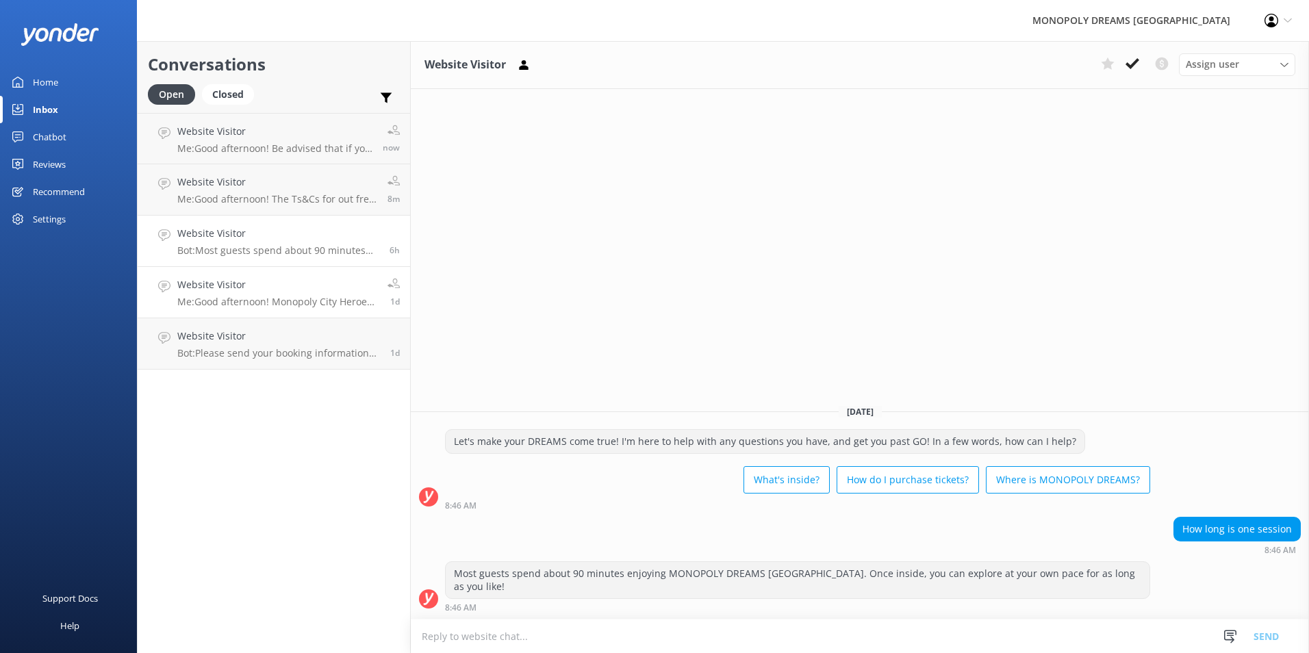
click at [267, 306] on p "Me: Good afternoon! Monopoly City Heroes sessions are not available during scho…" at bounding box center [277, 302] width 200 height 12
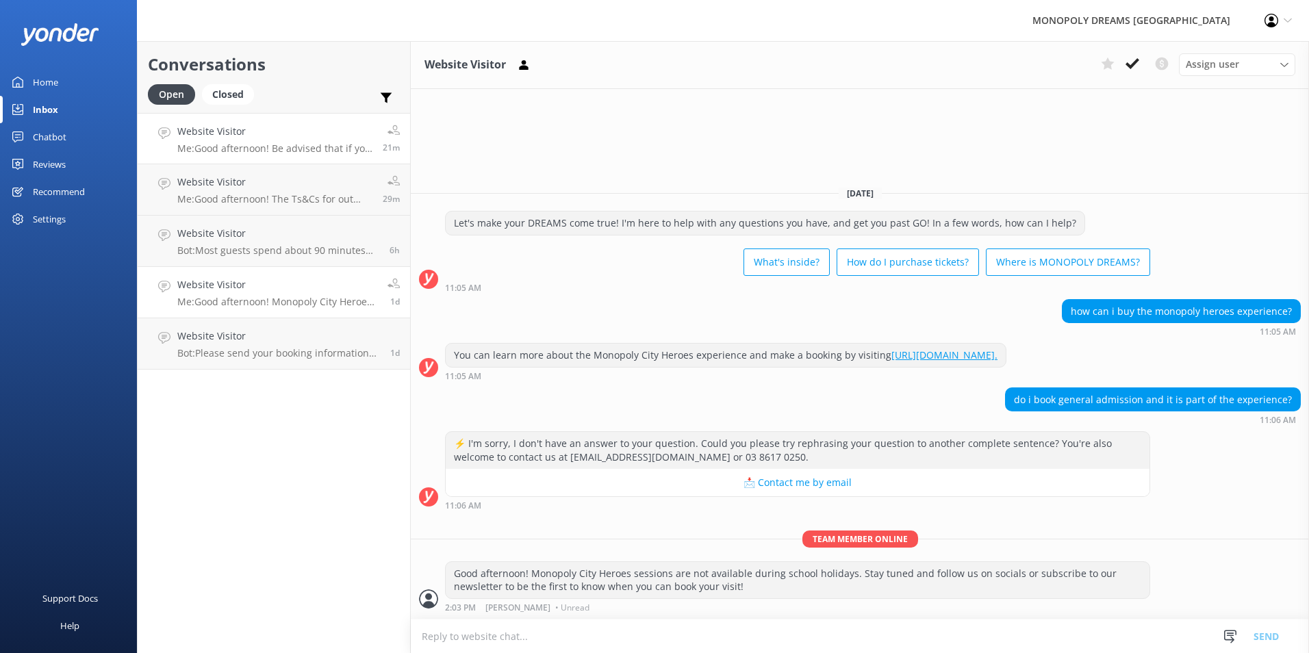
click at [273, 161] on link "Website Visitor Me: Good afternoon! Be advised that if you pre-purchase parking…" at bounding box center [274, 138] width 273 height 51
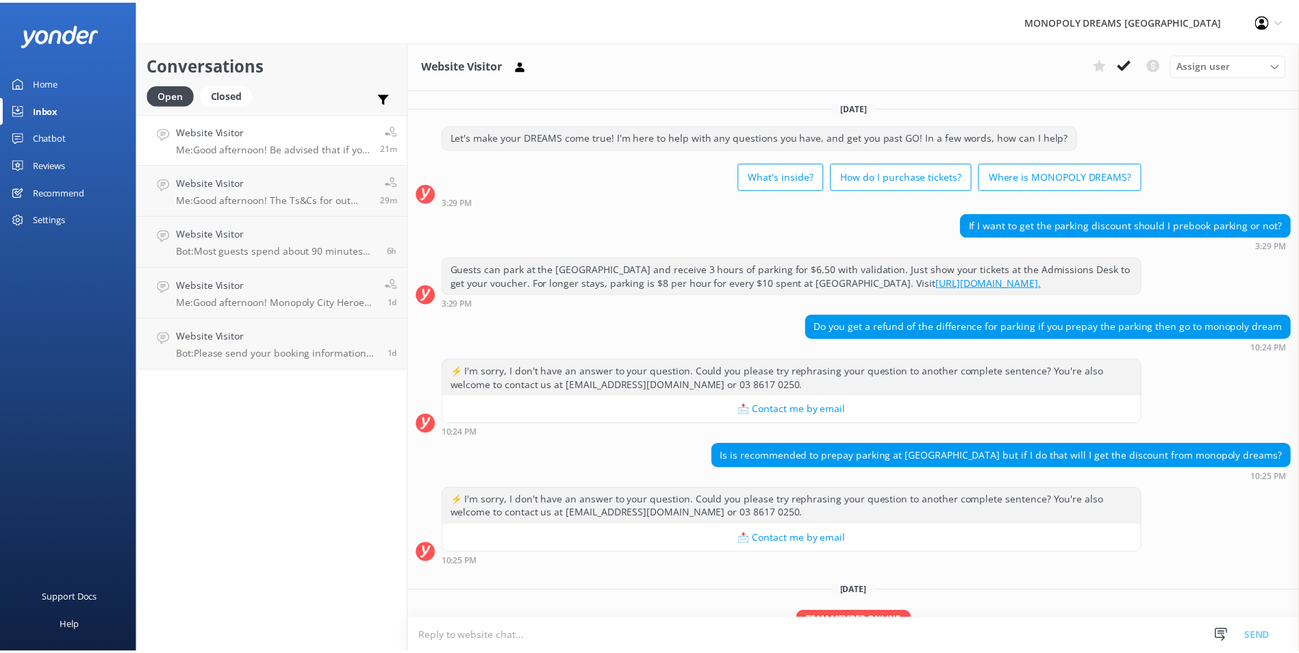
scroll to position [95, 0]
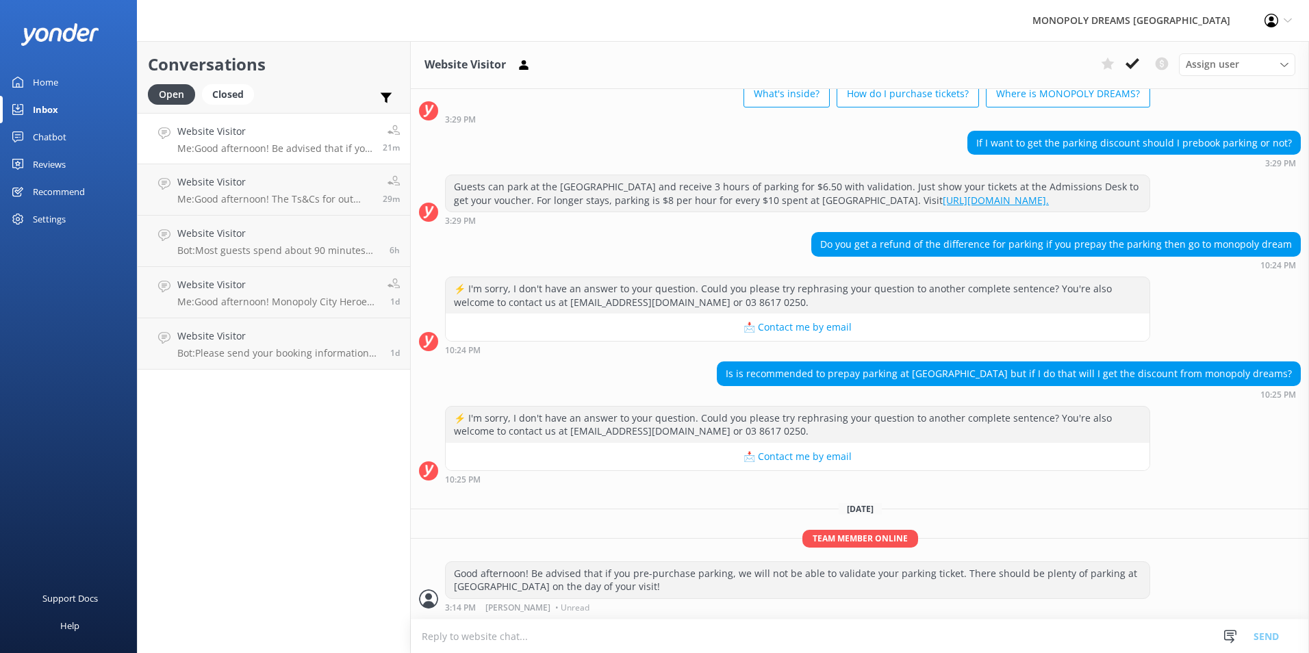
click at [81, 77] on link "Home" at bounding box center [68, 81] width 137 height 27
